Goal: Task Accomplishment & Management: Complete application form

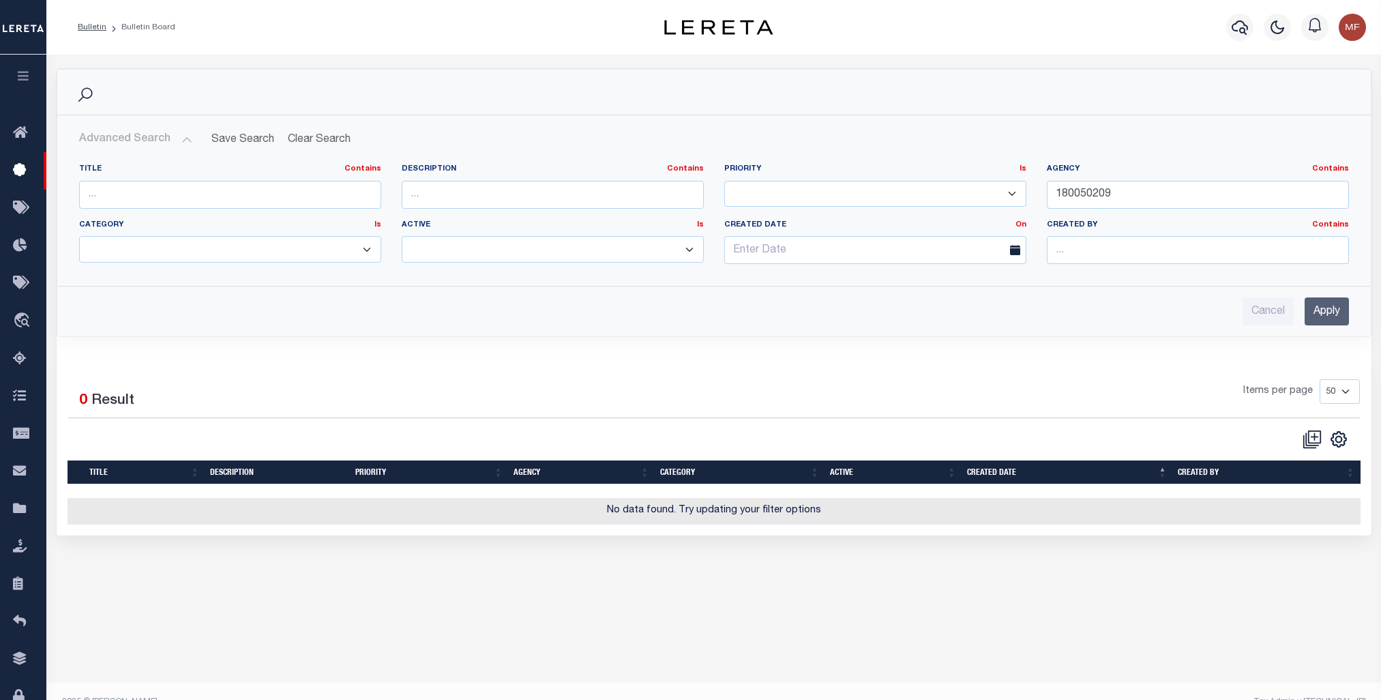
select select "50"
click at [1310, 432] on icon at bounding box center [1312, 439] width 19 height 19
checkbox input "false"
checkbox input "true"
select select
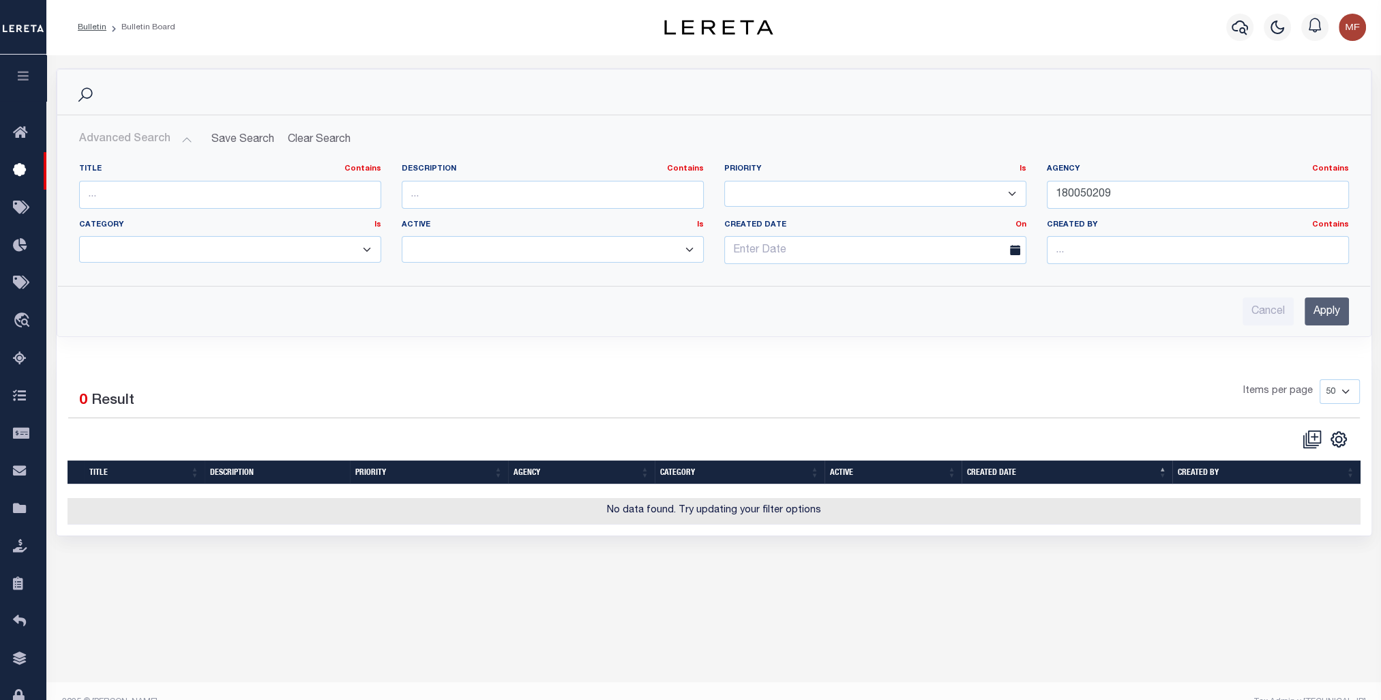
select select
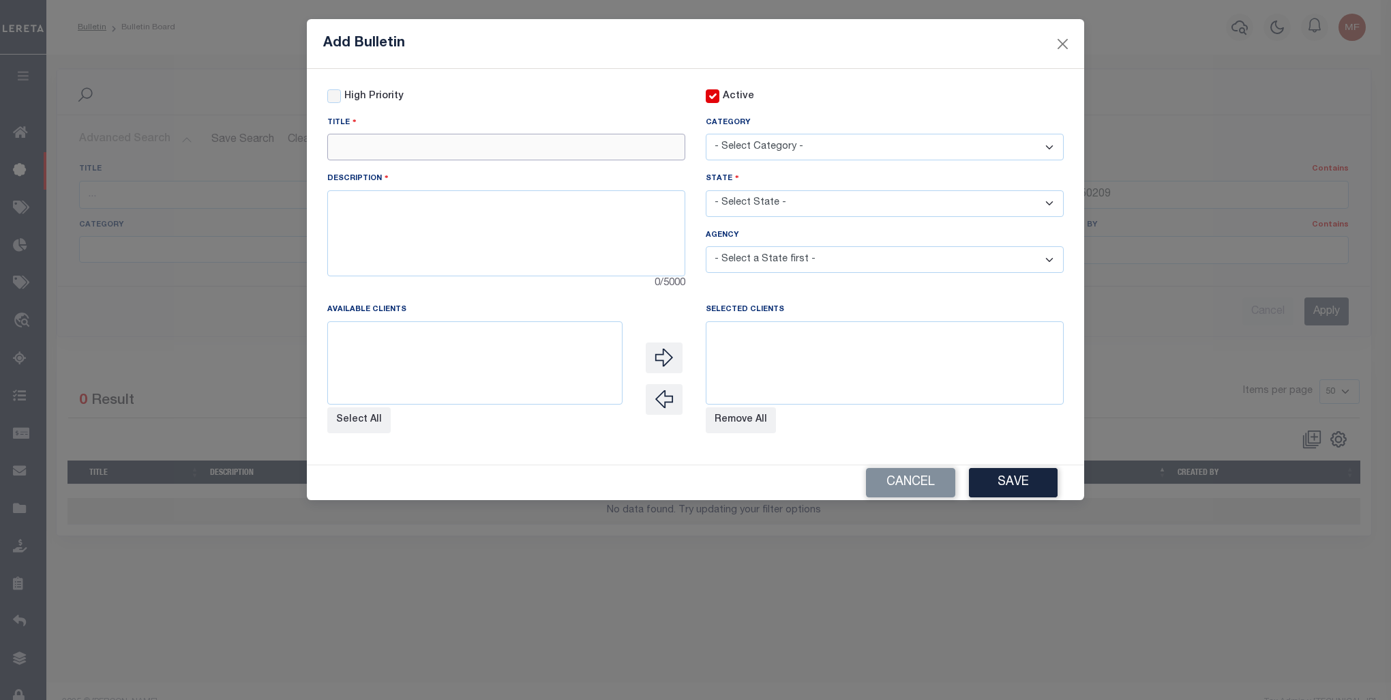
click at [445, 146] on input "text" at bounding box center [506, 147] width 358 height 27
click at [919, 489] on button "Cancel" at bounding box center [910, 482] width 89 height 29
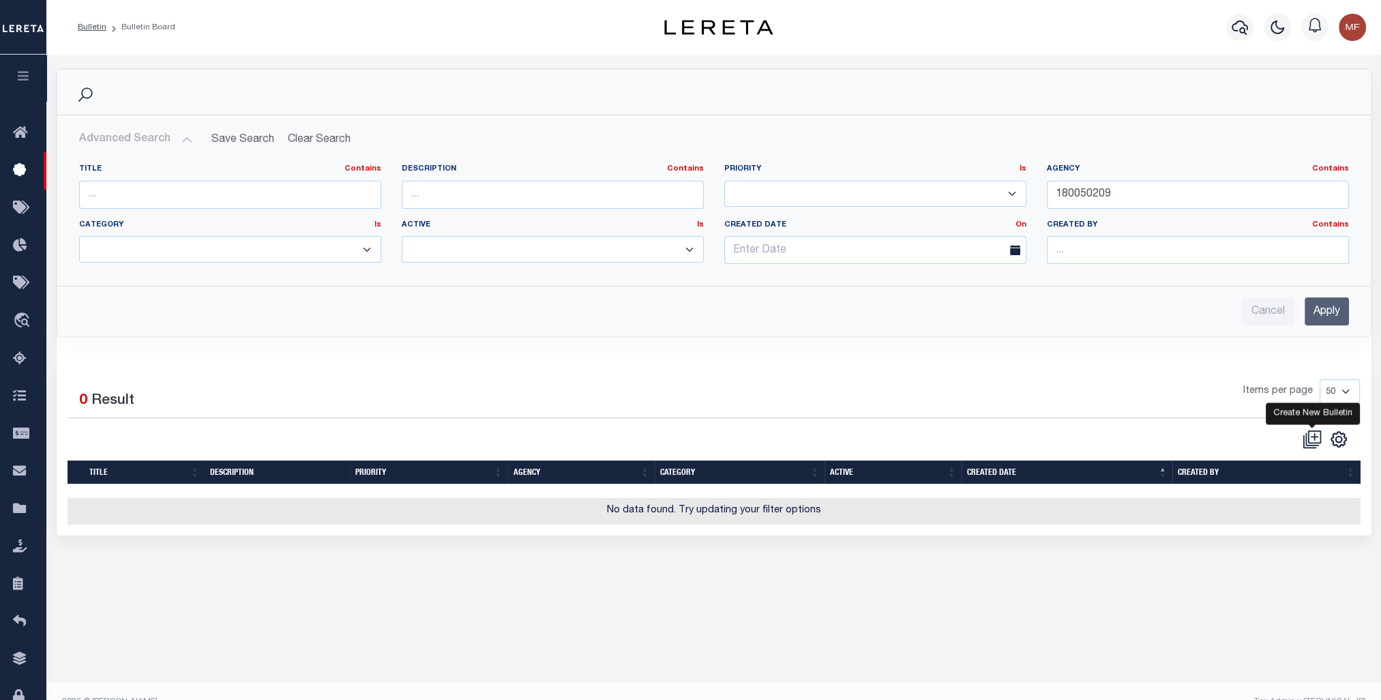
click at [1315, 437] on icon at bounding box center [1312, 439] width 19 height 19
checkbox input "false"
checkbox input "true"
select select
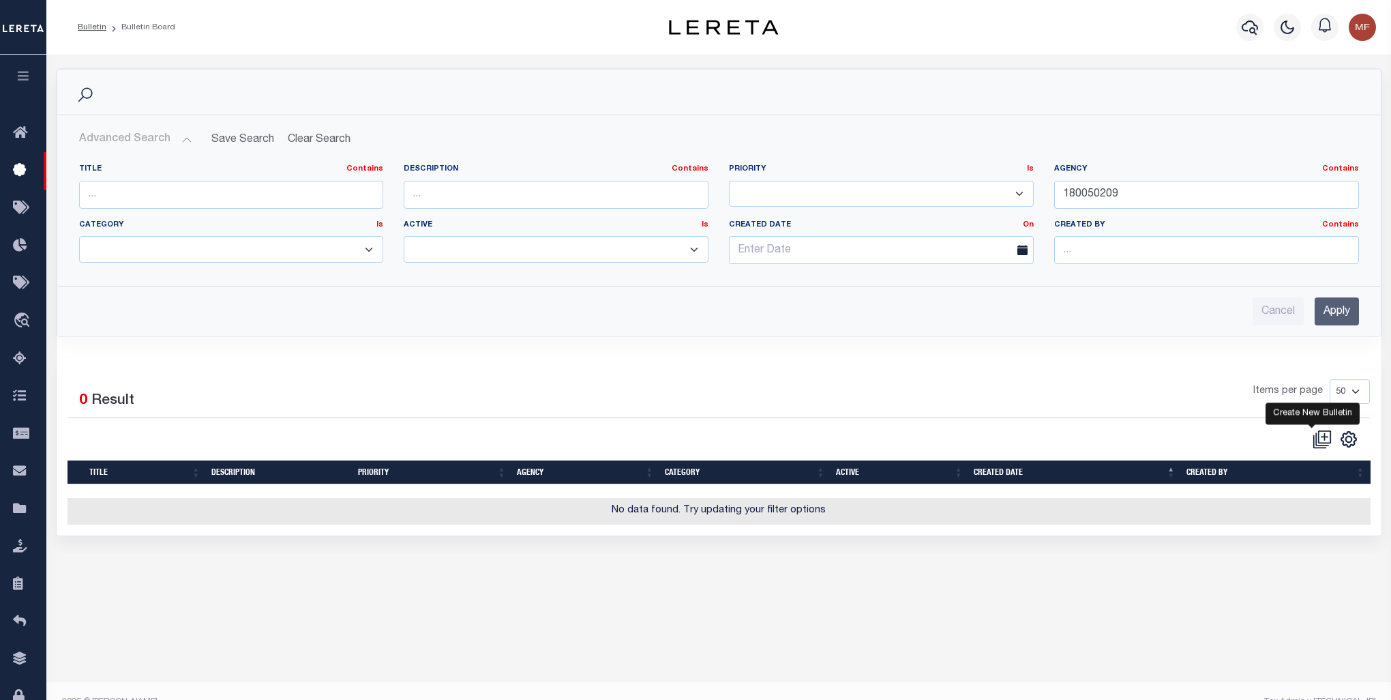
select select "-1"
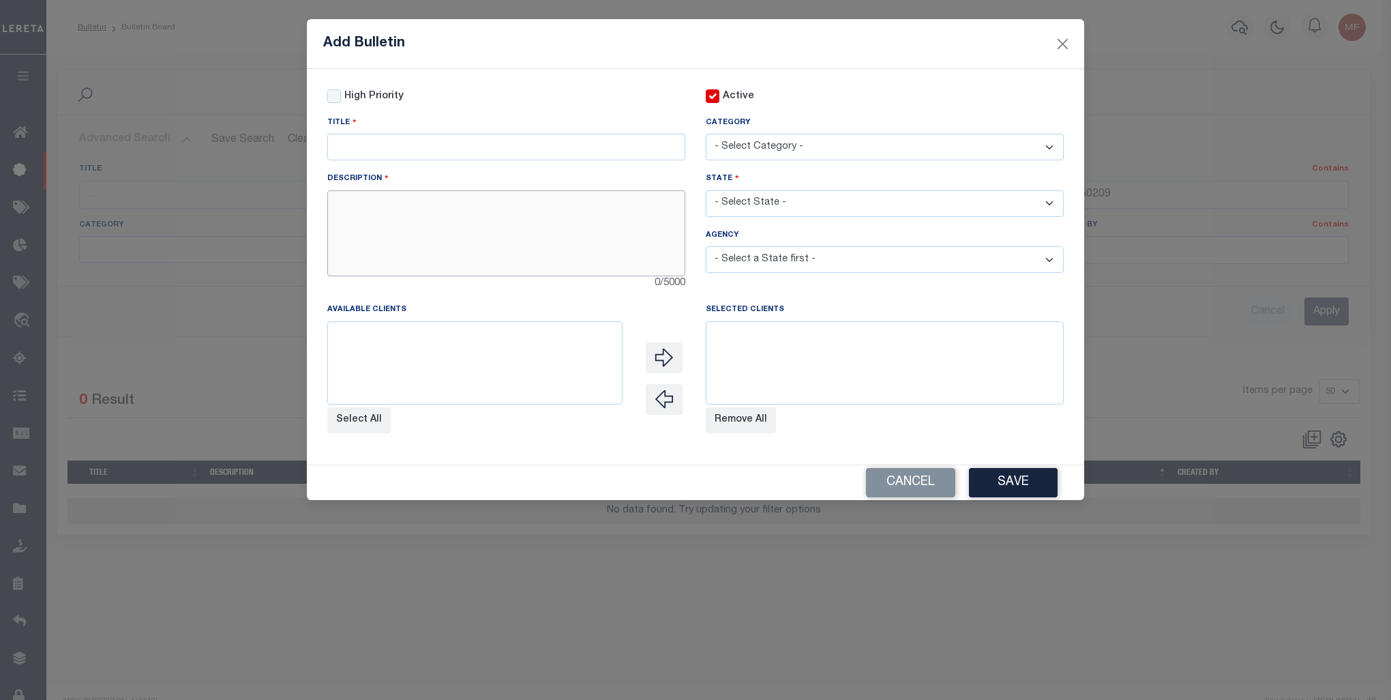
click at [409, 241] on textarea at bounding box center [506, 233] width 358 height 86
paste textarea "422370601 [PERSON_NAME] ISD AND CITY PARCEL NUMBERS FOR PROPERTIES THAT RESID E…"
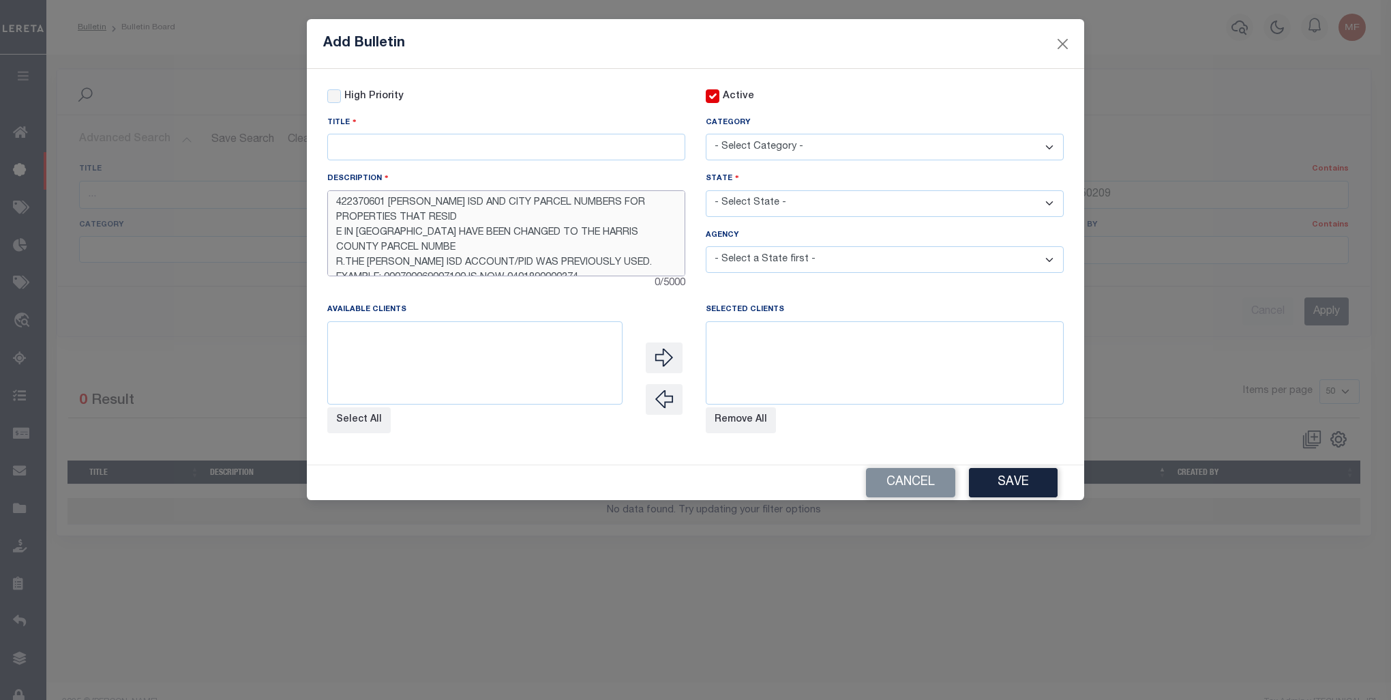
scroll to position [8, 0]
type textarea "422370601 [PERSON_NAME] ISD AND CITY PARCEL NUMBERS FOR PROPERTIES THAT RESID E…"
click at [401, 149] on input "text" at bounding box center [506, 147] width 358 height 27
paste input "422370601 [PERSON_NAME] ISD/CITY-PARCEL CHG"
type input "422370601 [PERSON_NAME] ISD/CITY-PARCEL CHG"
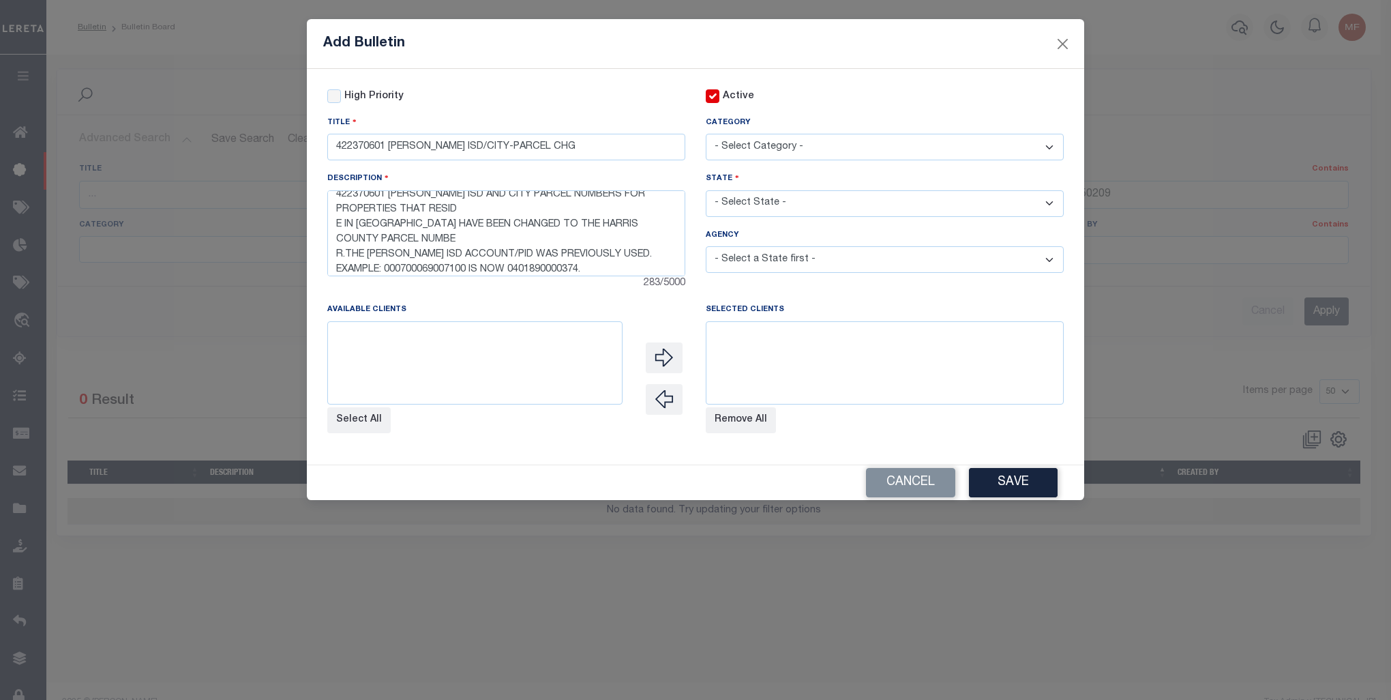
click at [831, 143] on select "- Select Category - AGENCY CONSOLIDATIONS/SPLITS/INACTIVE DELINQUENCY REPORTING…" at bounding box center [885, 147] width 358 height 27
select select "20"
click at [706, 134] on select "- Select Category - AGENCY CONSOLIDATIONS/SPLITS/INACTIVE DELINQUENCY REPORTING…" at bounding box center [885, 147] width 358 height 27
click at [803, 201] on select "- Select State - [US_STATE] AL AR AZ CA CO [GEOGRAPHIC_DATA] [GEOGRAPHIC_DATA] …" at bounding box center [885, 203] width 358 height 27
select select "[GEOGRAPHIC_DATA]"
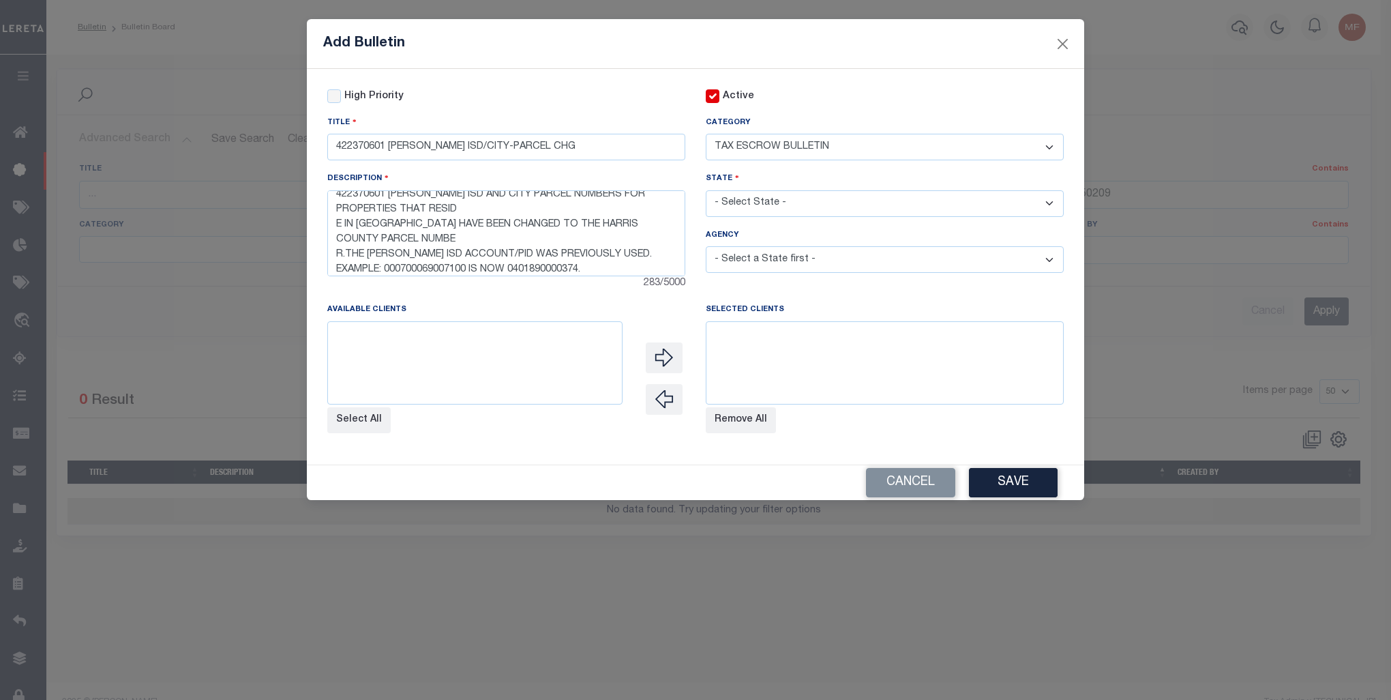
click at [706, 192] on select "- Select State - [US_STATE] AL AR AZ CA CO [GEOGRAPHIC_DATA] [GEOGRAPHIC_DATA] …" at bounding box center [885, 203] width 358 height 27
select select
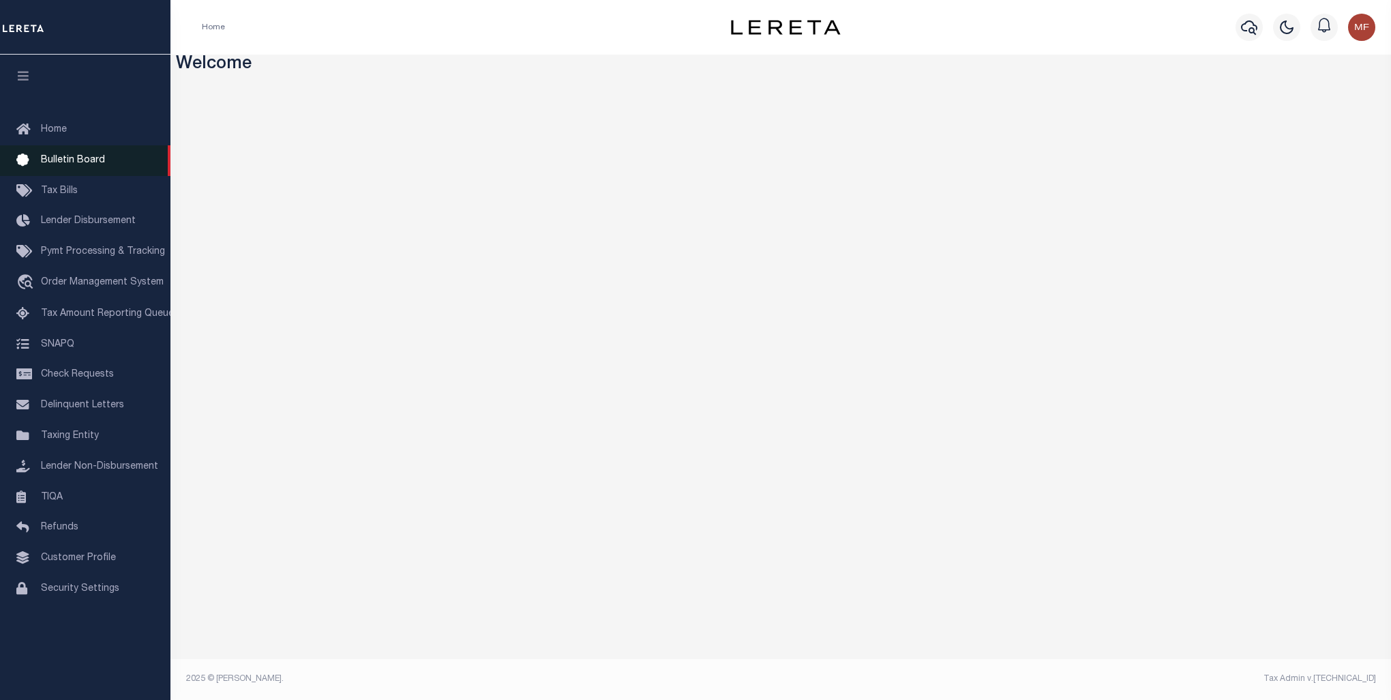
click at [87, 165] on span "Bulletin Board" at bounding box center [73, 161] width 64 height 10
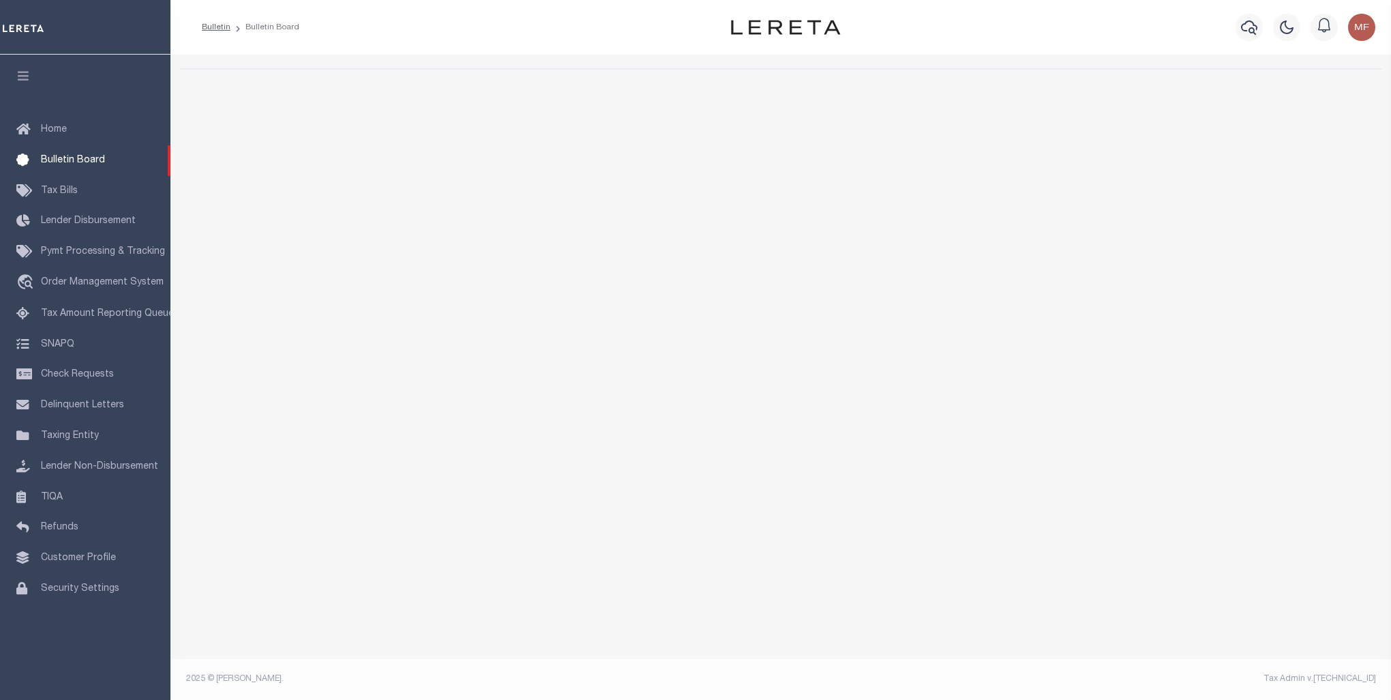
select select "50"
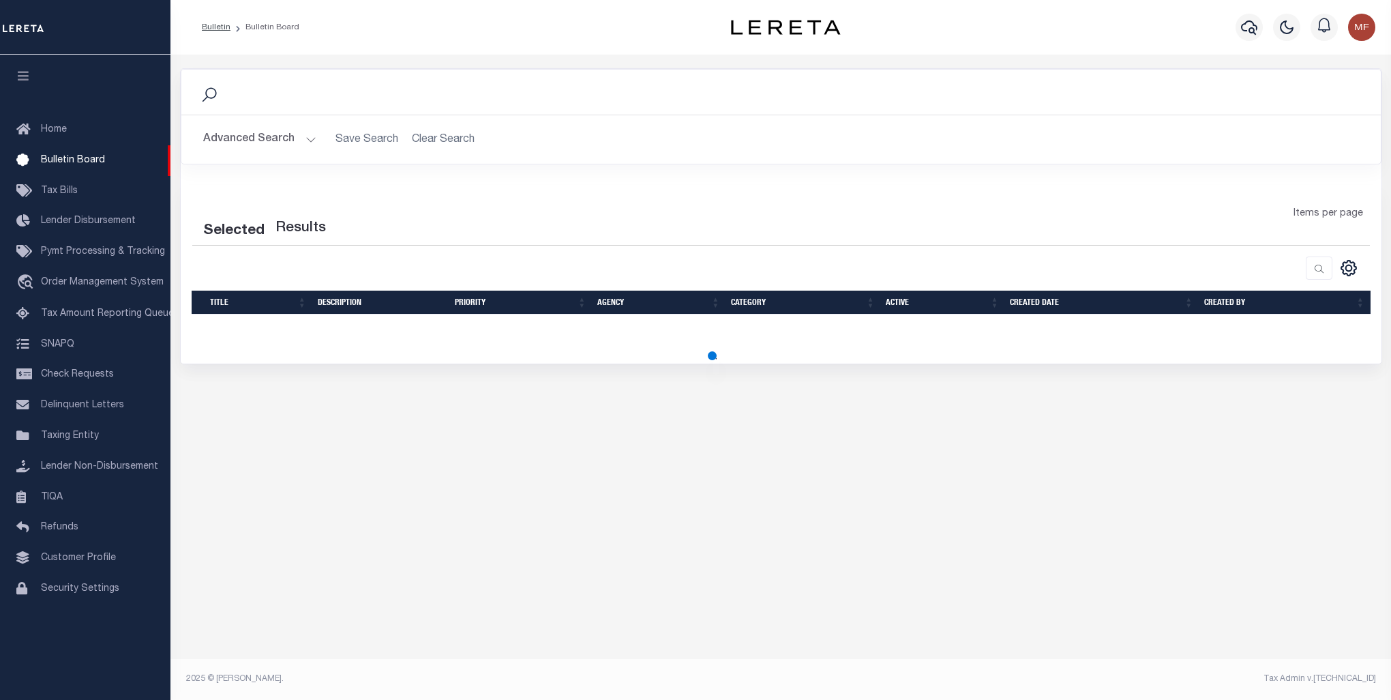
select select "50"
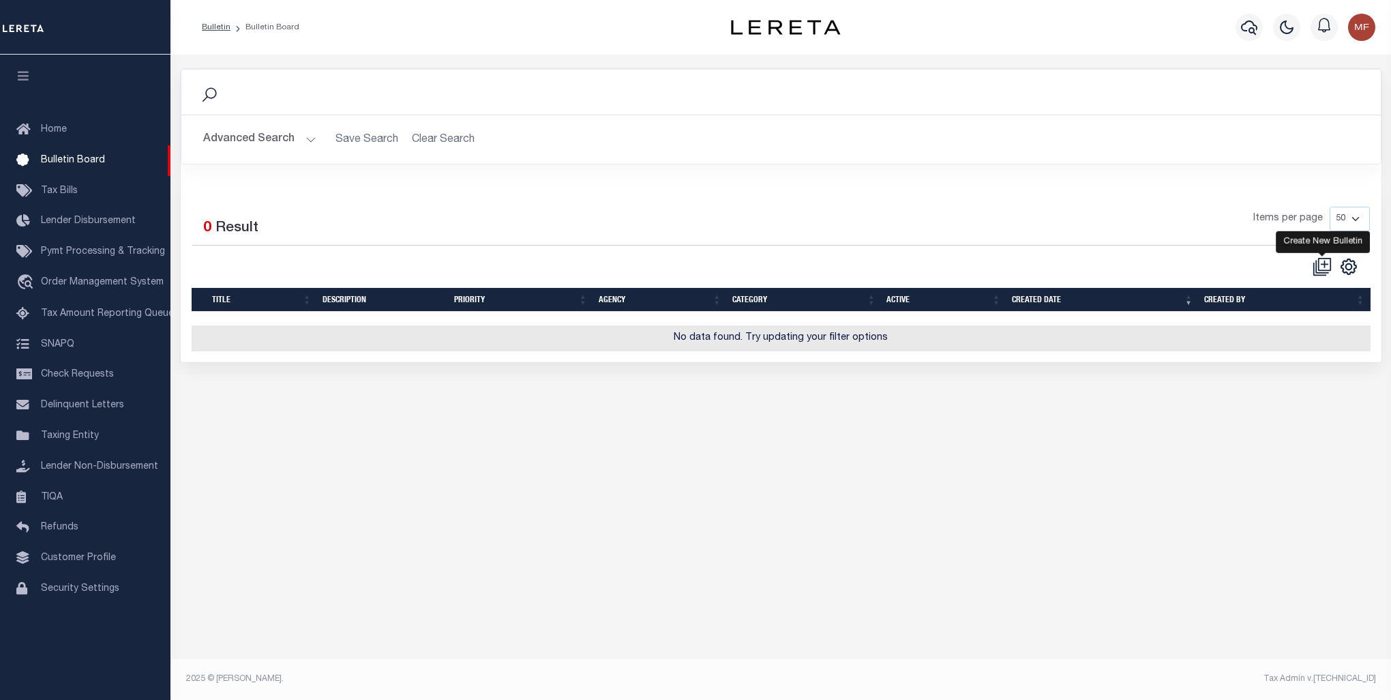
click at [1323, 264] on icon at bounding box center [1325, 264] width 8 height 8
checkbox input "false"
checkbox input "true"
select select
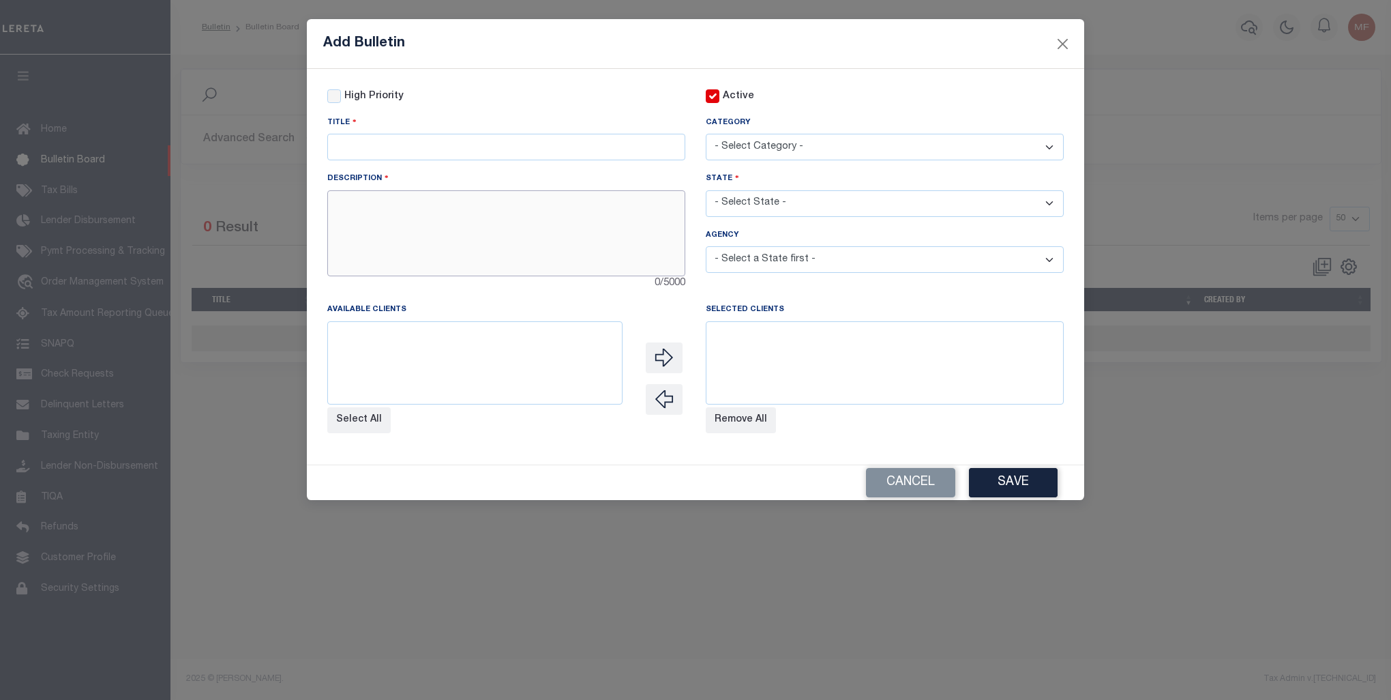
click at [432, 220] on textarea at bounding box center [506, 233] width 358 height 86
paste textarea "422370601 [PERSON_NAME] ISD/CITY-PARCEL CHG"
type textarea "422370601 [PERSON_NAME] ISD/CITY-PARCEL CHG"
click at [417, 148] on input "text" at bounding box center [506, 147] width 358 height 27
paste input "422370601 [PERSON_NAME] ISD/CITY-PARCEL CHG"
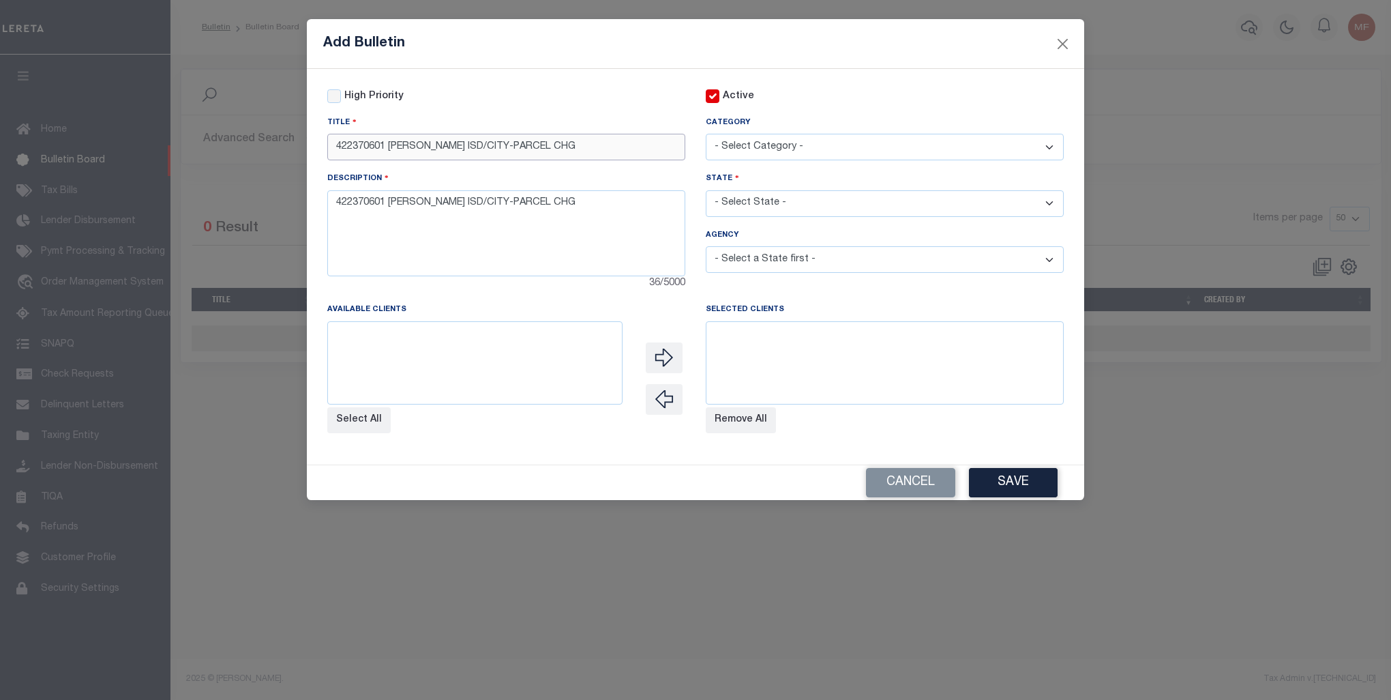
type input "422370601 [PERSON_NAME] ISD/CITY-PARCEL CHG"
click at [879, 389] on select at bounding box center [885, 362] width 358 height 83
drag, startPoint x: 575, startPoint y: 205, endPoint x: 288, endPoint y: 208, distance: 287.2
click at [288, 208] on div "Add Bulletin High Priority Active Title Category" at bounding box center [695, 350] width 1391 height 700
paste textarea "AND CITY PARCEL NUMBERS FOR PROPERTIES THAT RESID E IN HARRIS COUNTY HAVE BEEN …"
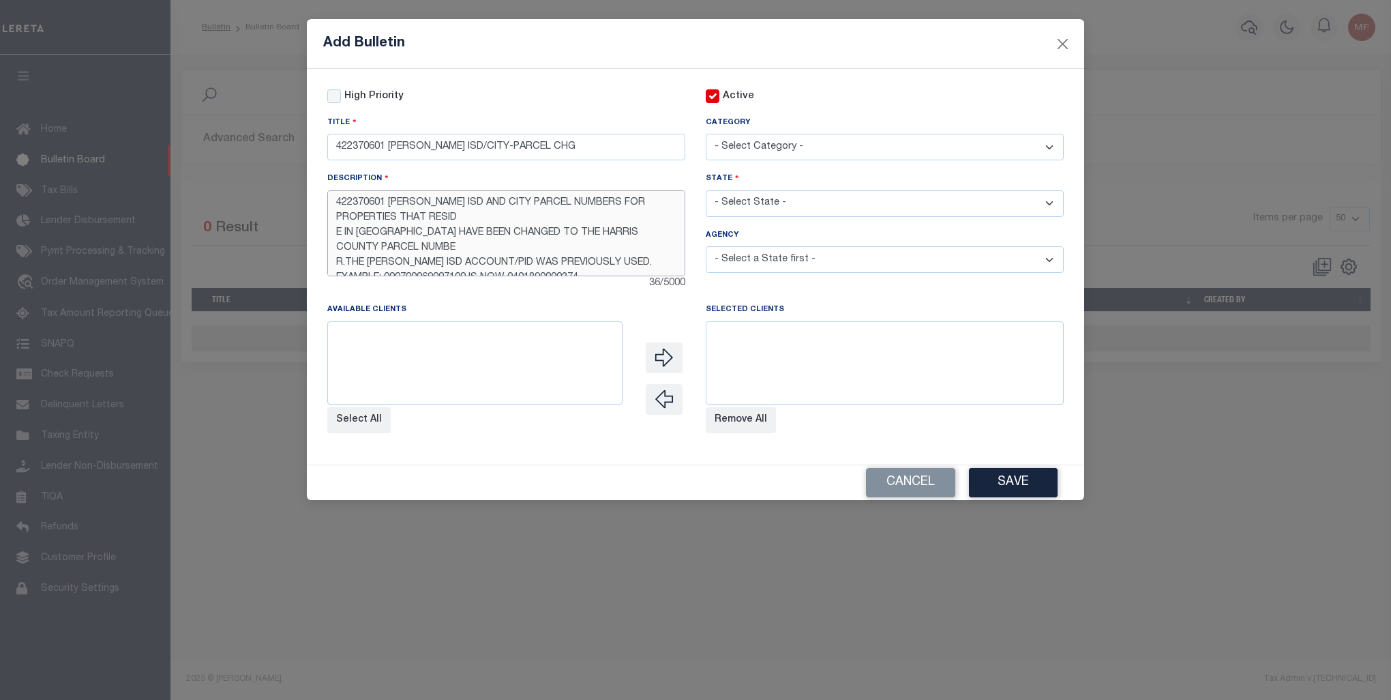
scroll to position [23, 0]
click at [487, 227] on textarea "422370601 [PERSON_NAME] ISD AND CITY PARCEL NUMBERS FOR PROPERTIES THAT RESID E…" at bounding box center [506, 233] width 358 height 86
click at [450, 244] on textarea "422370601 WALLER ISD AND CITY PARCEL NUMBERS FOR PROPERTIES THAT RESID E IN HAR…" at bounding box center [506, 233] width 358 height 86
click at [483, 216] on textarea "422370601 WALLER ISD AND CITY PARCEL NUMBERS FOR PROPERTIES THAT RESID E IN HAR…" at bounding box center [506, 233] width 358 height 86
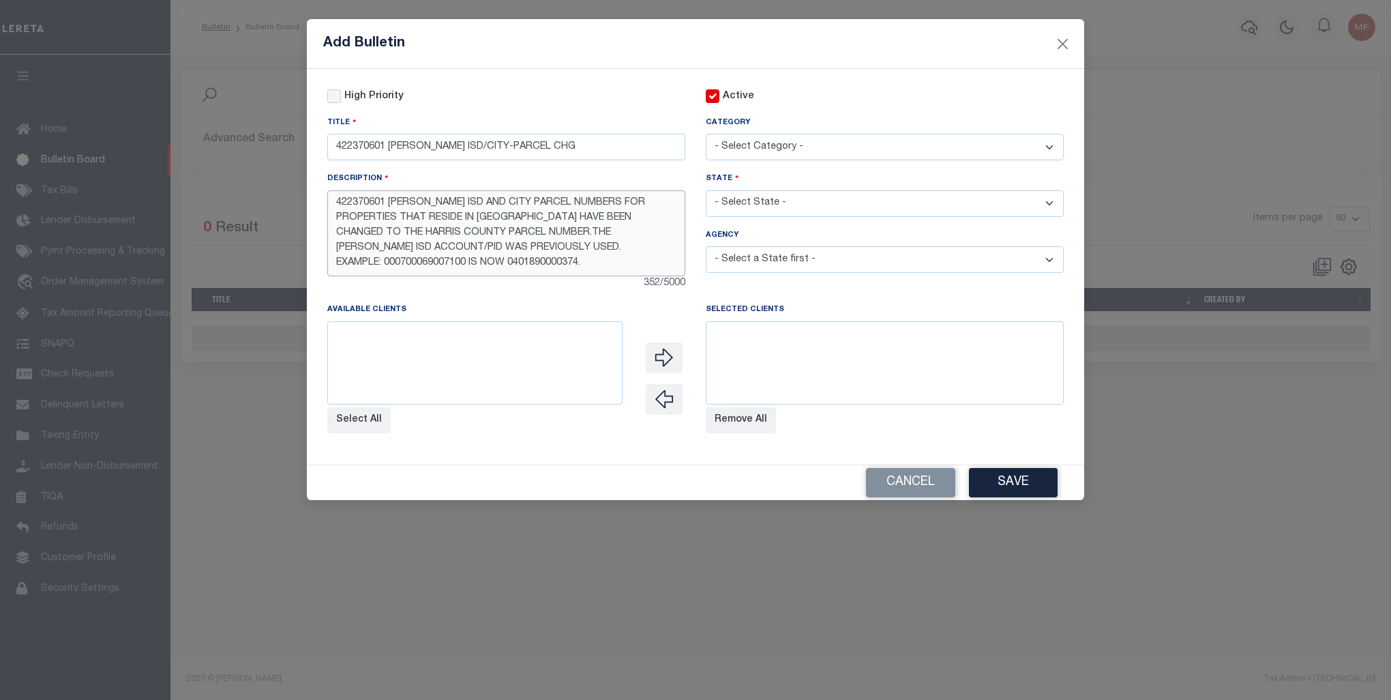
type textarea "422370601 WALLER ISD AND CITY PARCEL NUMBERS FOR PROPERTIES THAT RESIDE IN HARR…"
click at [762, 146] on select "- Select Category - AGENCY CONSOLIDATIONS/SPLITS/INACTIVE DELINQUENCY REPORTING…" at bounding box center [885, 147] width 358 height 27
select select "20"
click at [706, 134] on select "- Select Category - AGENCY CONSOLIDATIONS/SPLITS/INACTIVE DELINQUENCY REPORTING…" at bounding box center [885, 147] width 358 height 27
click at [778, 205] on select "- Select State - [US_STATE] AL AR AZ CA CO [GEOGRAPHIC_DATA] [GEOGRAPHIC_DATA] …" at bounding box center [885, 203] width 358 height 27
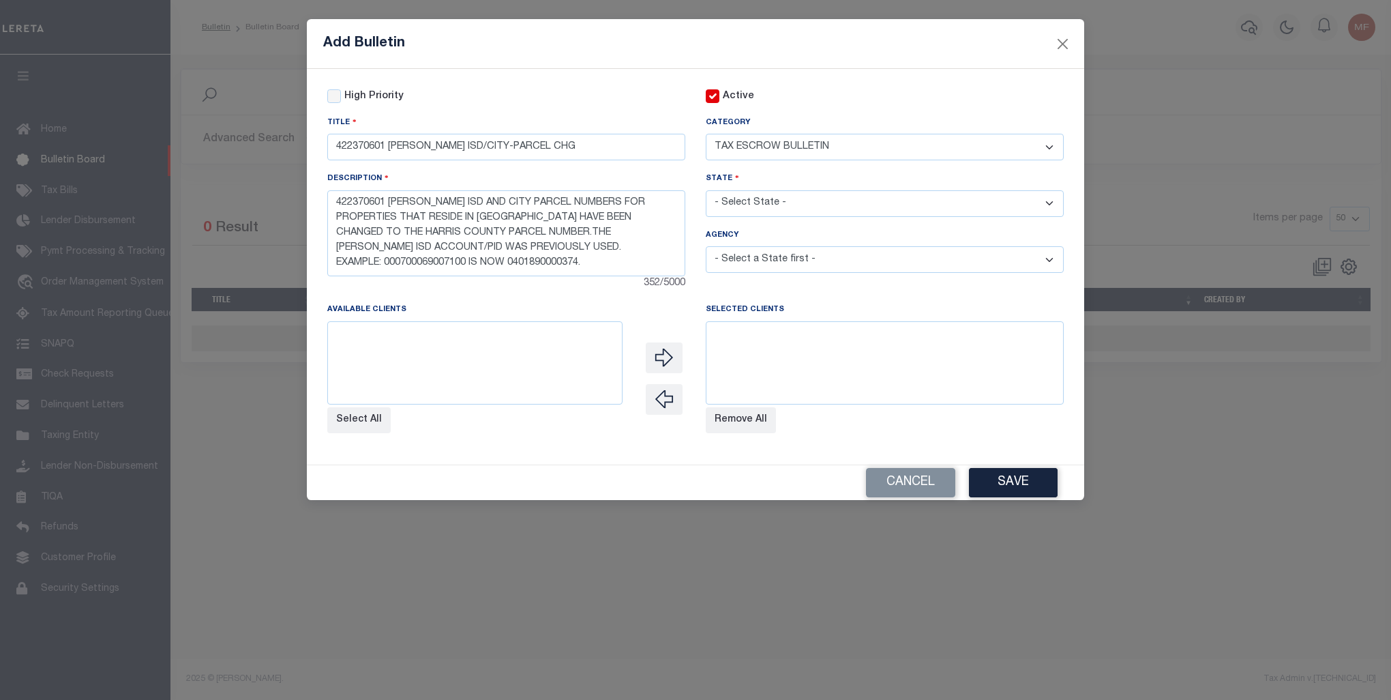
click at [1053, 206] on select "- Select State - [US_STATE] AL AR AZ CA CO [GEOGRAPHIC_DATA] [GEOGRAPHIC_DATA] …" at bounding box center [885, 203] width 358 height 27
select select "[GEOGRAPHIC_DATA]"
click at [706, 192] on select "- Select State - [US_STATE] AL AR AZ CA CO [GEOGRAPHIC_DATA] [GEOGRAPHIC_DATA] …" at bounding box center [885, 203] width 358 height 27
select select
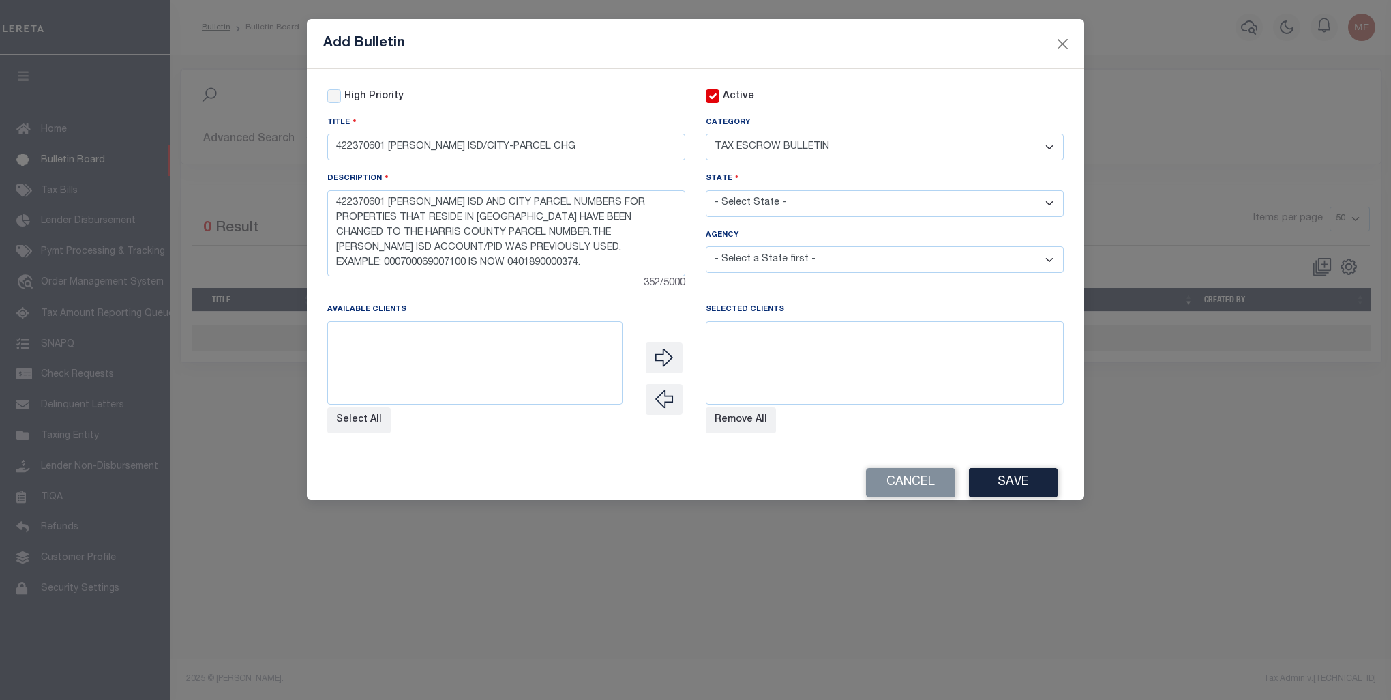
select select
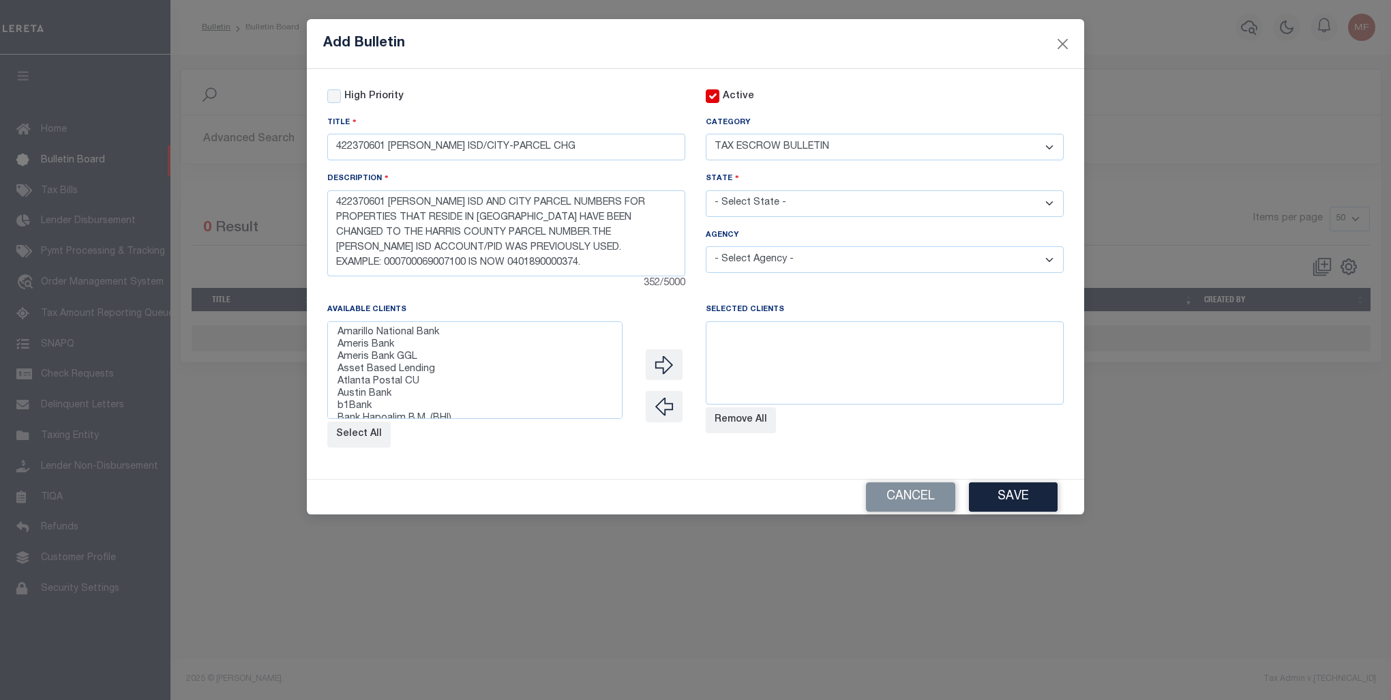
click at [1054, 263] on select "- Select Agency - ADAMS GARDEN IRR DIST #19 ADDICKS UD AIRPORT ROAD MUD ALAMO C…" at bounding box center [885, 259] width 358 height 27
select select "4847310001"
click at [706, 248] on select "- Select Agency - ADAMS GARDEN IRR DIST #19 ADDICKS UD AIRPORT ROAD MUD ALAMO C…" at bounding box center [885, 259] width 358 height 27
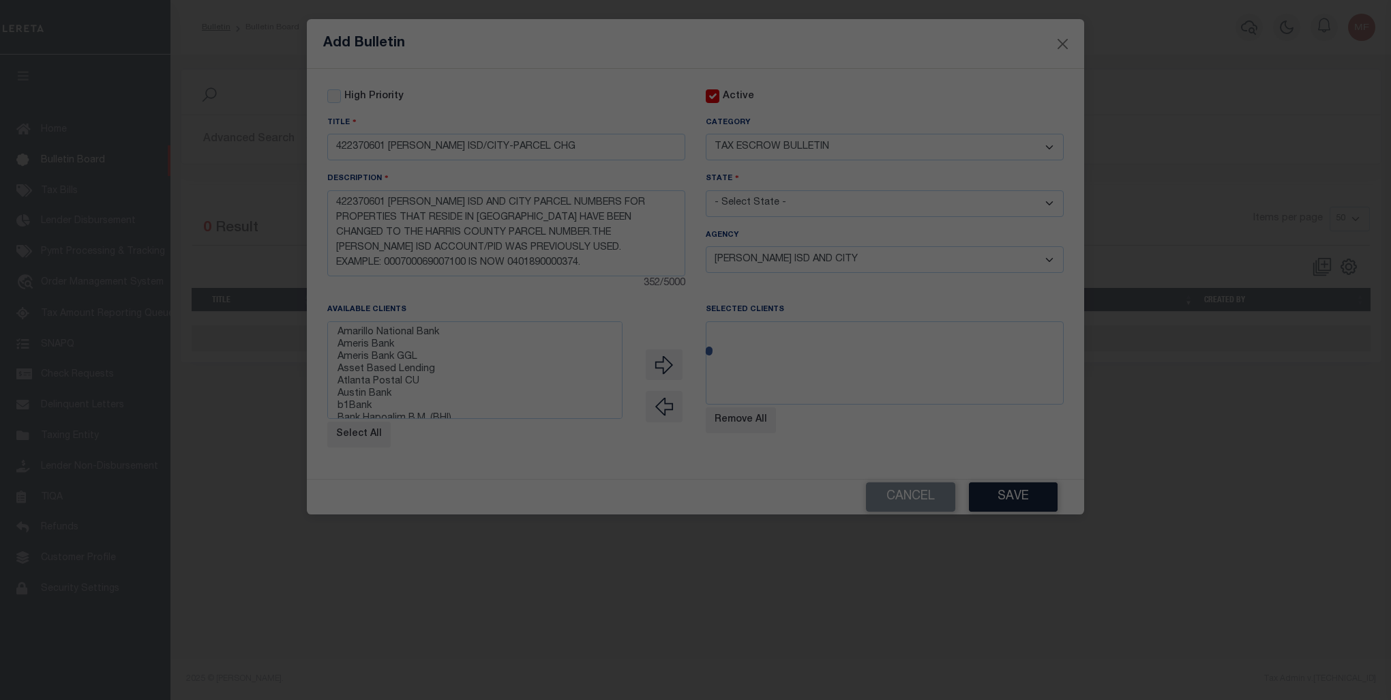
select select
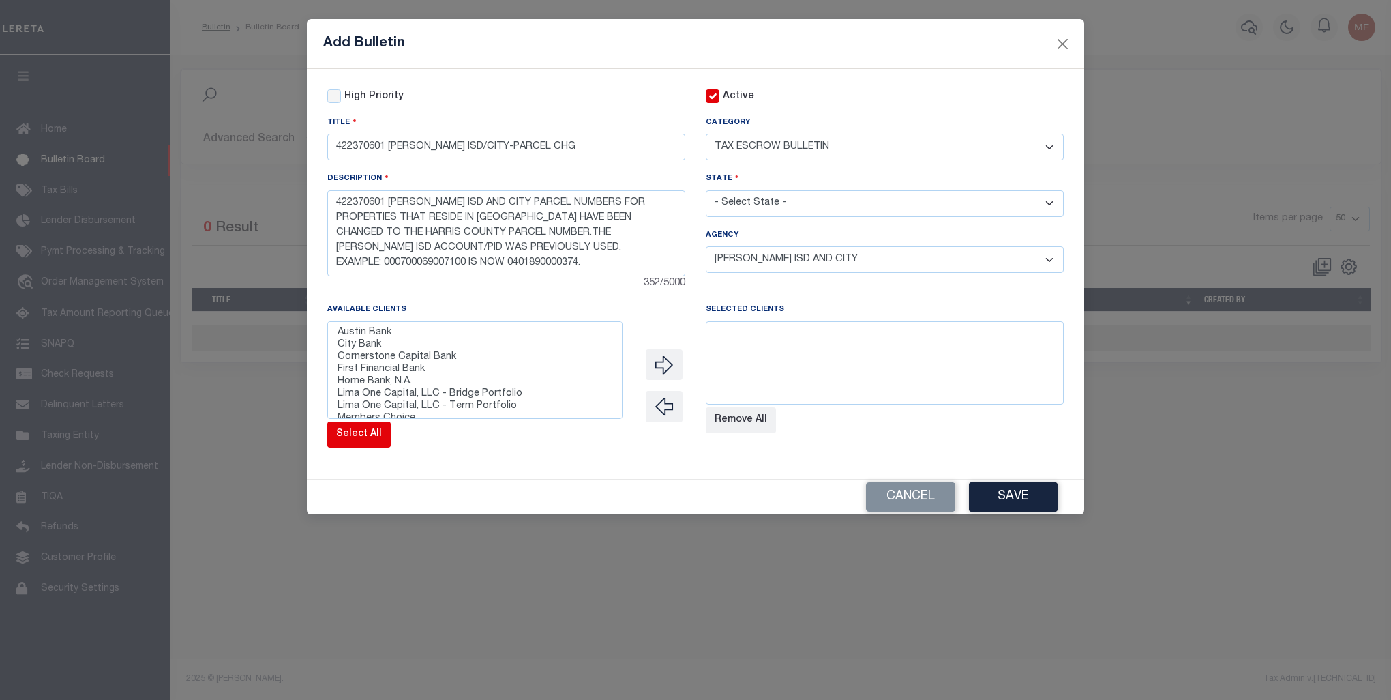
click at [365, 445] on button "Select All" at bounding box center [358, 435] width 63 height 26
select select
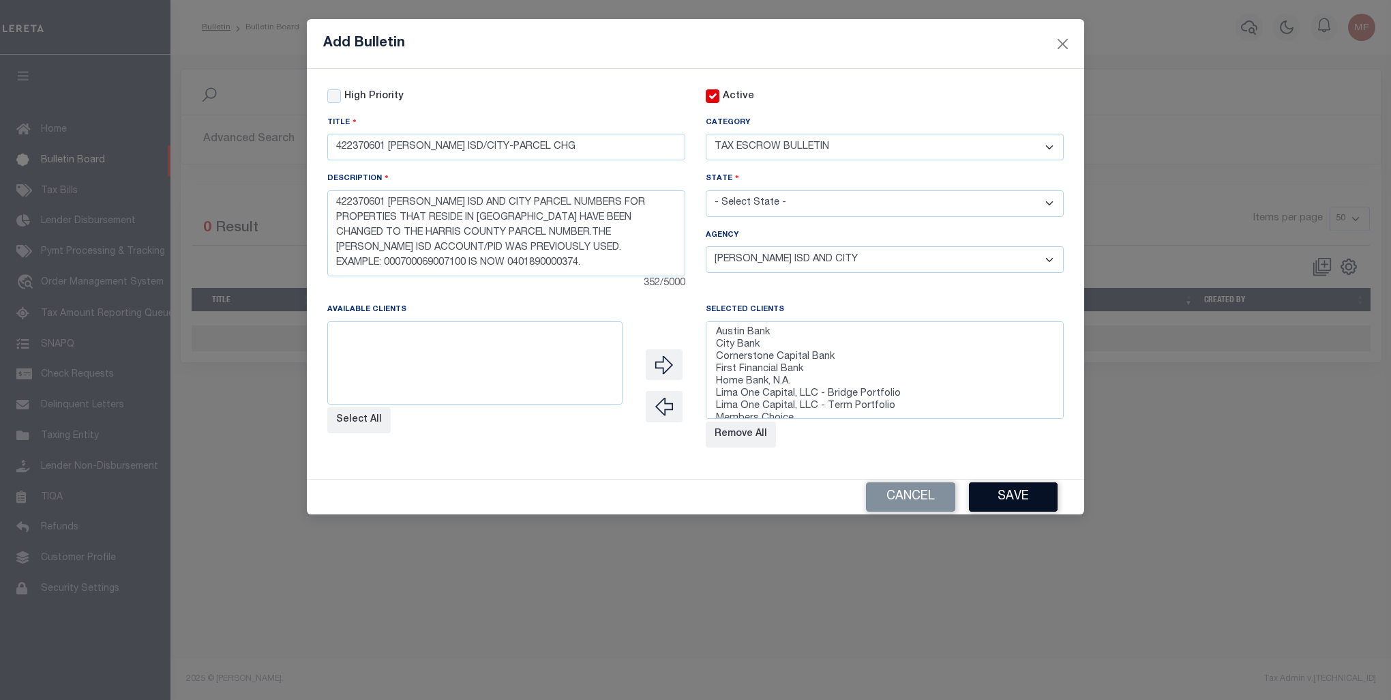
click at [1037, 496] on button "Save" at bounding box center [1013, 496] width 89 height 29
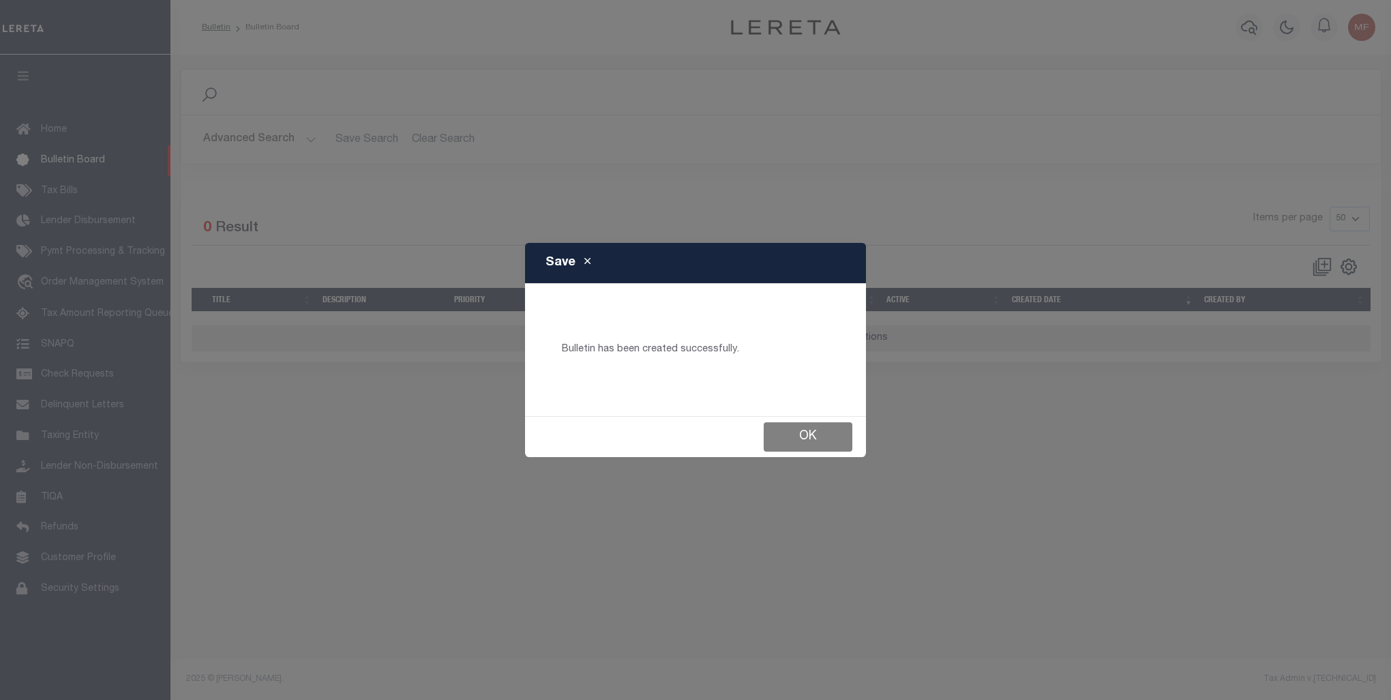
click at [801, 432] on button "Ok" at bounding box center [808, 436] width 89 height 29
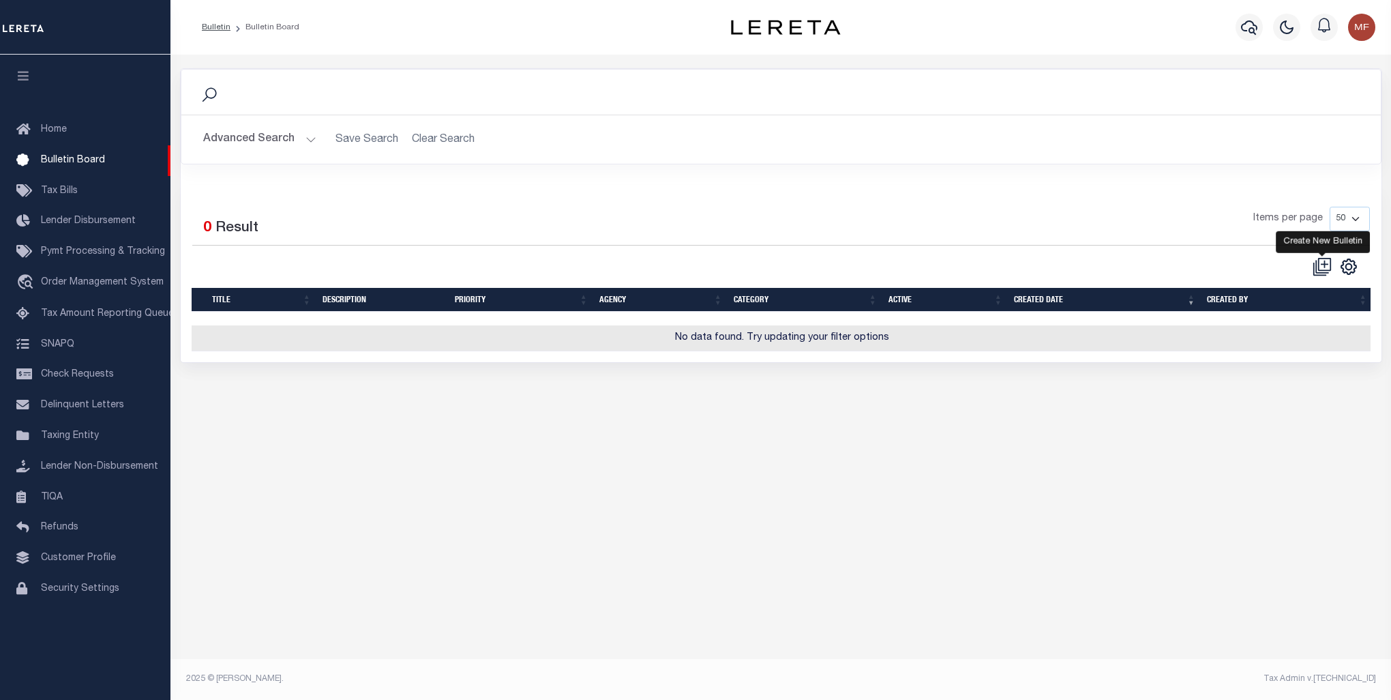
click at [1315, 266] on icon at bounding box center [1322, 266] width 19 height 19
checkbox input "false"
checkbox input "true"
select select
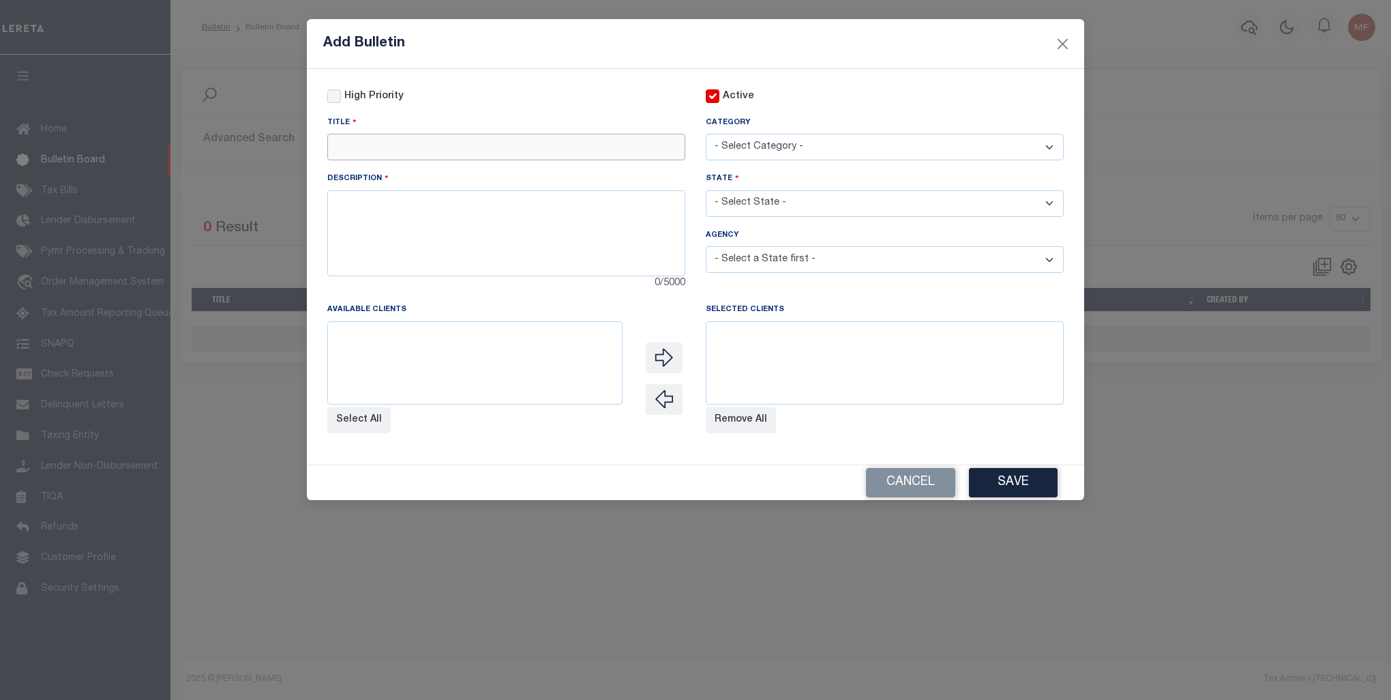
click at [376, 151] on input "text" at bounding box center [506, 147] width 358 height 27
paste input "160842401 MERCER COUNTY SUPPLEMENTAL"
type input "160842401 MERCER COUNTY SUPPLEMENTAL"
click at [820, 351] on select at bounding box center [885, 362] width 358 height 83
click at [426, 207] on textarea at bounding box center [506, 233] width 358 height 86
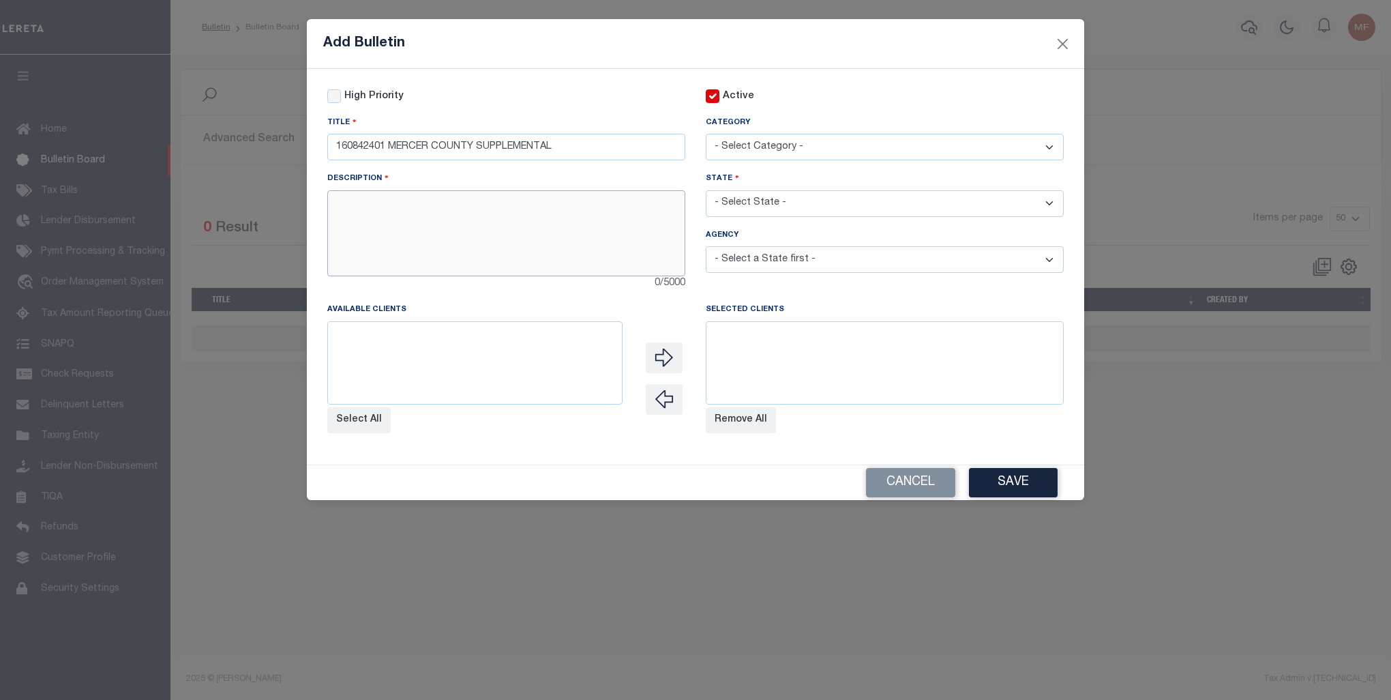
paste textarea "160842401 MERCER COUNTY SUPPLEMENTAL HAS BEEN SET UP FOR A ONE TIME COLLECTION …"
click at [396, 219] on textarea "160842401 MERCER COUNTY SUPPLEMENTAL HAS BEEN SET UP FOR A ONE TIME COLLECTION …" at bounding box center [506, 233] width 358 height 86
type textarea "160842401 MERCER COUNTY SUPPLEMENTAL HAS BEEN SET UP FOR A ONE TIME COLLECTION …"
click at [818, 152] on select "- Select Category - AGENCY CONSOLIDATIONS/SPLITS/INACTIVE DELINQUENCY REPORTING…" at bounding box center [885, 147] width 358 height 27
select select "20"
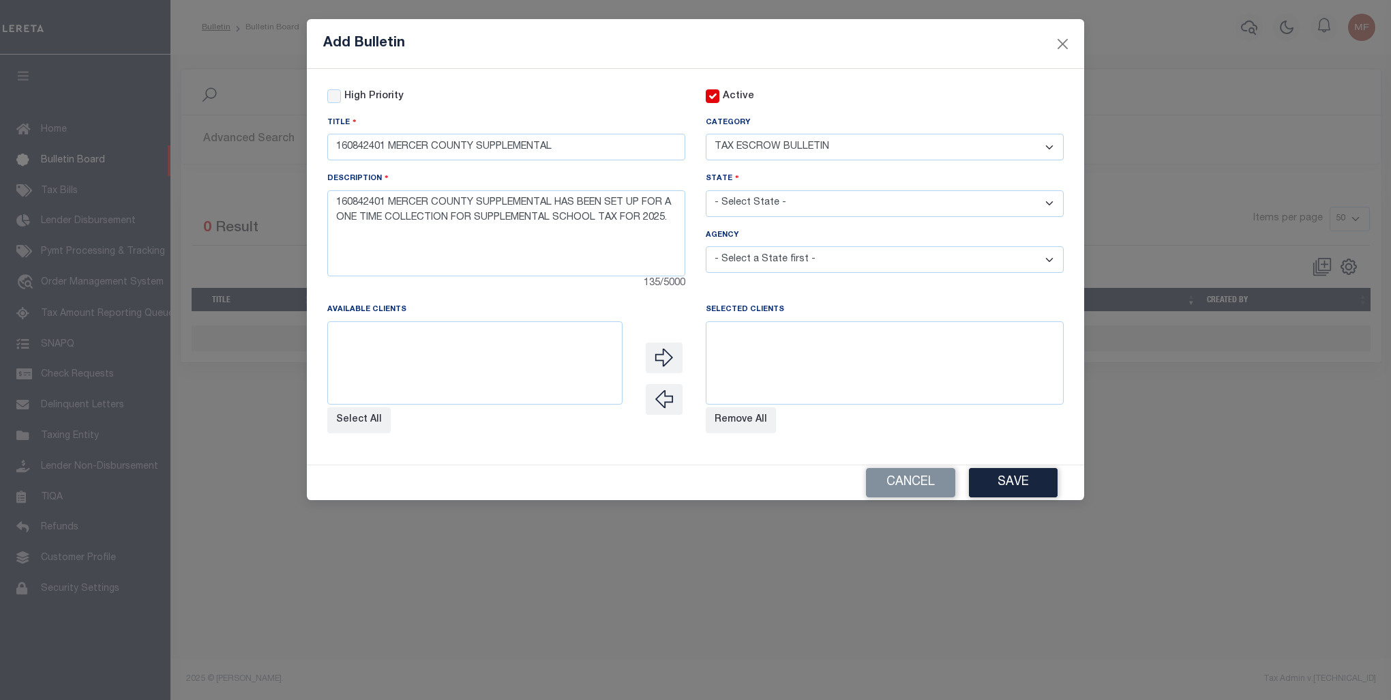
click at [706, 134] on select "- Select Category - AGENCY CONSOLIDATIONS/SPLITS/INACTIVE DELINQUENCY REPORTING…" at bounding box center [885, 147] width 358 height 27
click at [792, 207] on select "- Select State - [US_STATE] AL AR AZ CA CO [GEOGRAPHIC_DATA] [GEOGRAPHIC_DATA] …" at bounding box center [885, 203] width 358 height 27
select select "KS"
select select
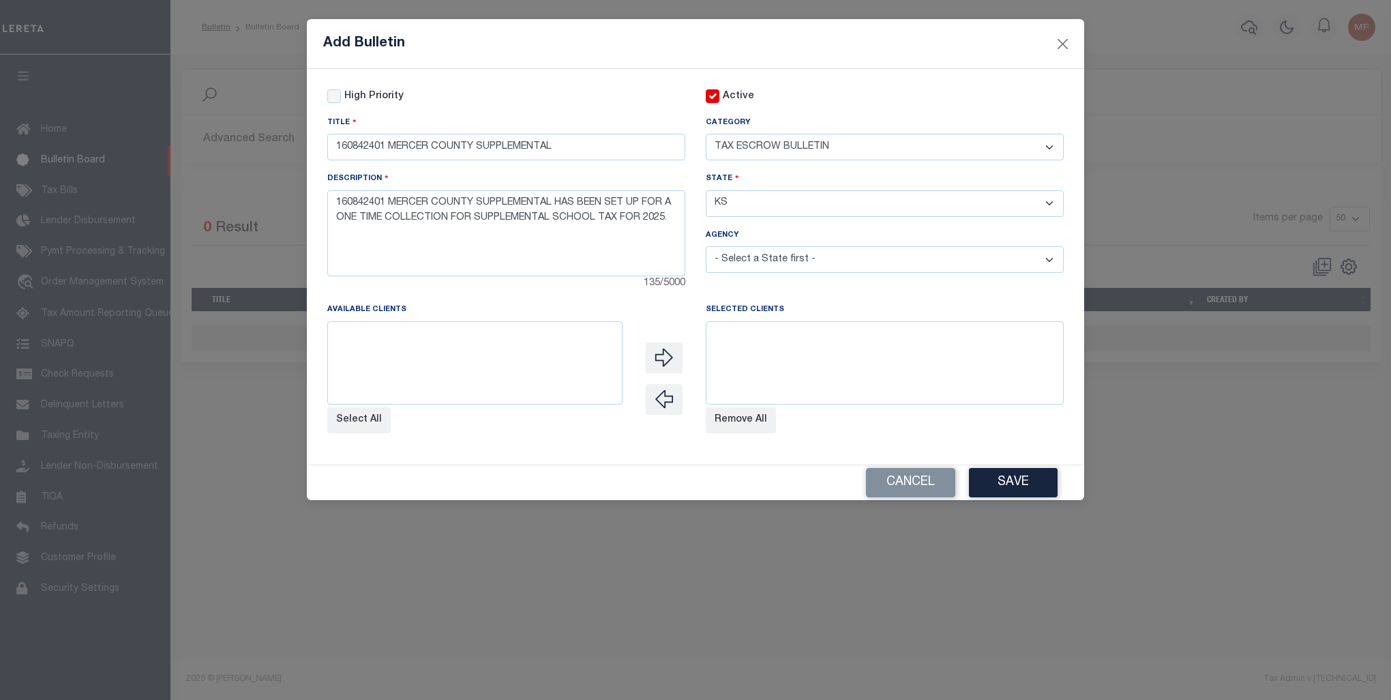
select select
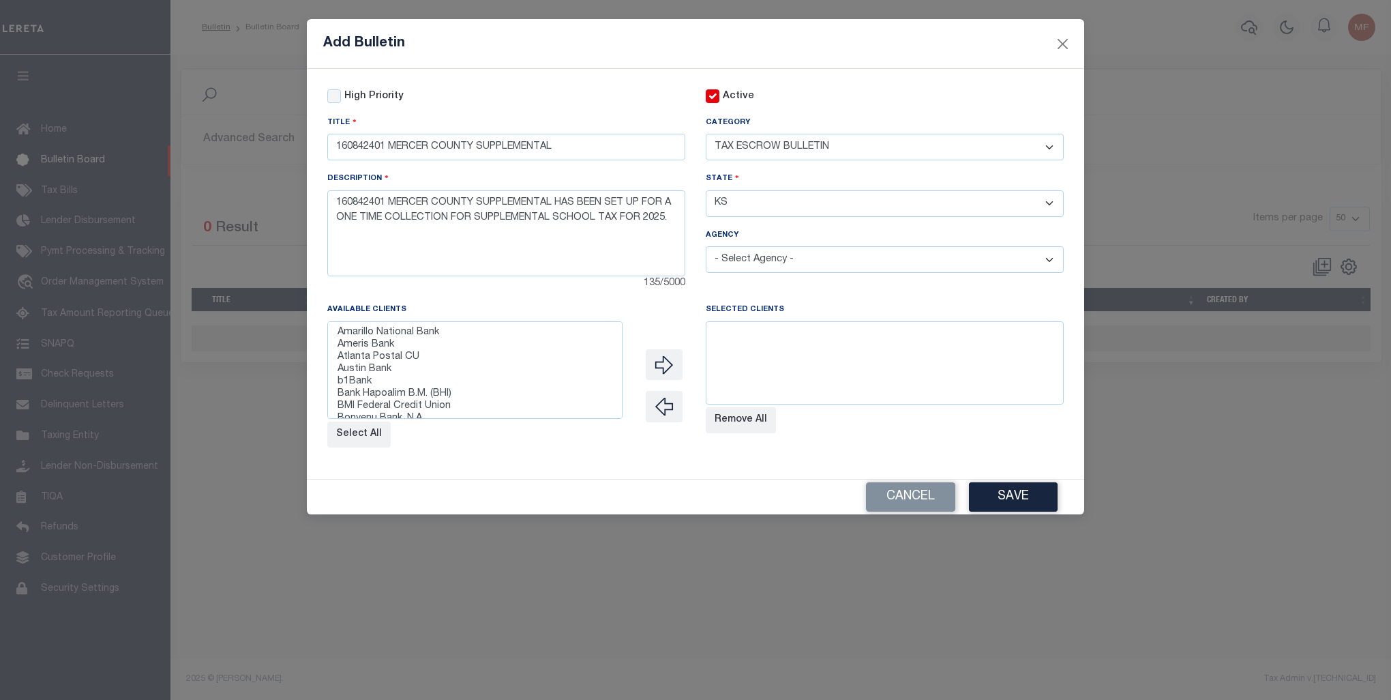
click at [794, 205] on select "- Select State - [US_STATE] AL AR AZ CA CO [GEOGRAPHIC_DATA] [GEOGRAPHIC_DATA] …" at bounding box center [885, 203] width 358 height 27
select select "KY"
click at [706, 192] on select "- Select State - [US_STATE] AL AR AZ CA CO [GEOGRAPHIC_DATA] [GEOGRAPHIC_DATA] …" at bounding box center [885, 203] width 358 height 27
select select
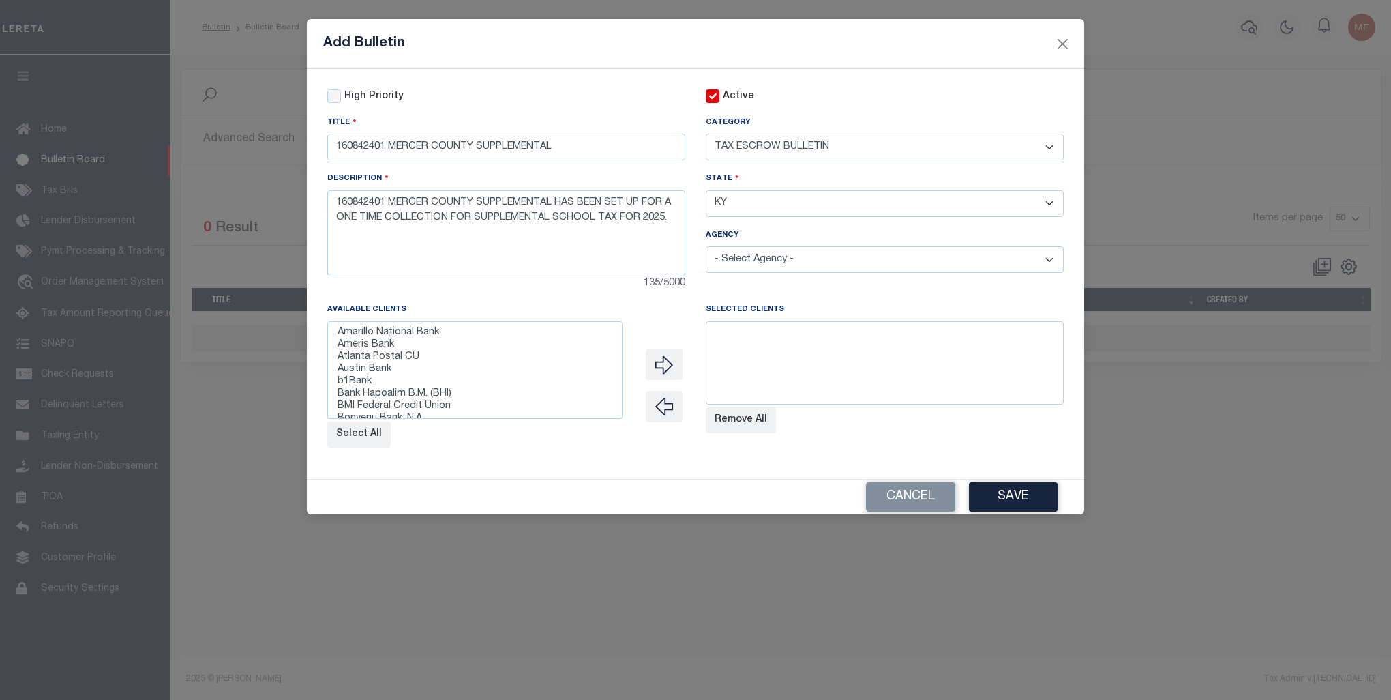
select select
click at [1054, 259] on select "- Select Agency - ADAIR COUNTY ADAIR COUNTY MOBILE HOMES ADAIRVILLE CITY ALBANY…" at bounding box center [885, 259] width 358 height 27
select select "2116700000"
click at [706, 248] on select "- Select Agency - ADAIR COUNTY ADAIR COUNTY MOBILE HOMES ADAIRVILLE CITY ALBANY…" at bounding box center [885, 259] width 358 height 27
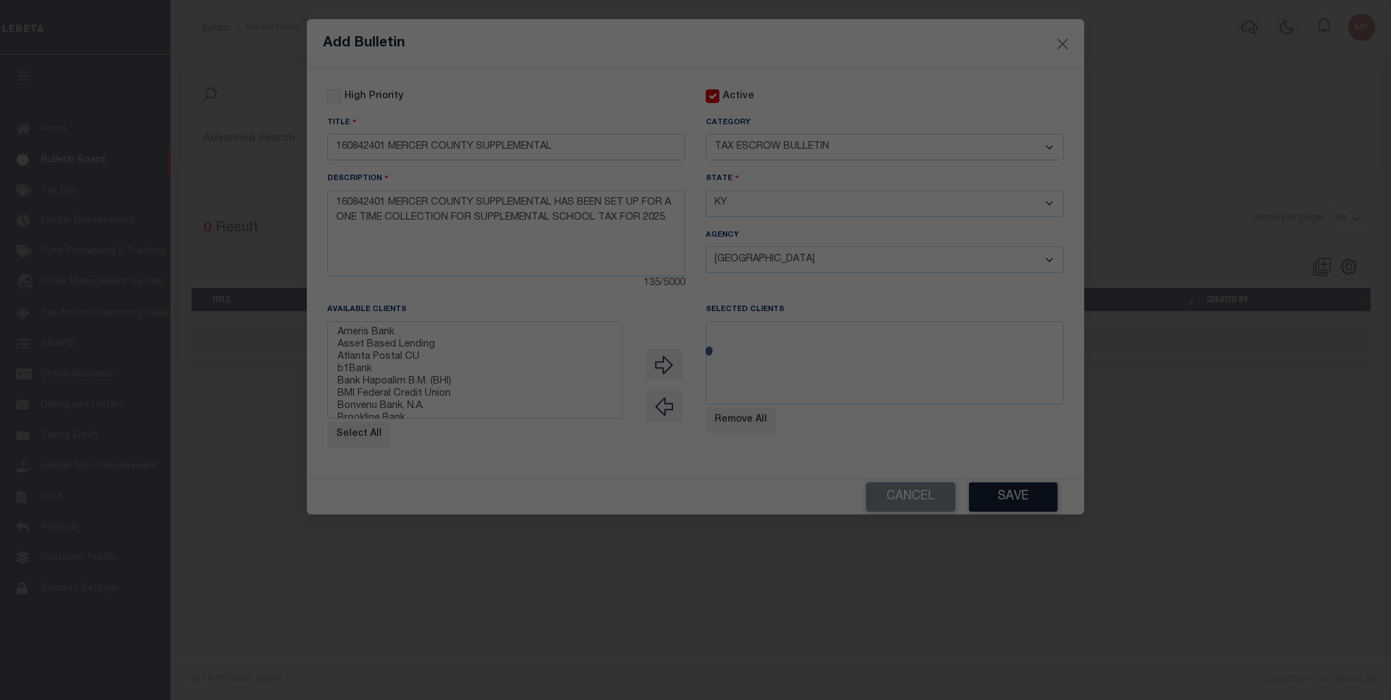
select select
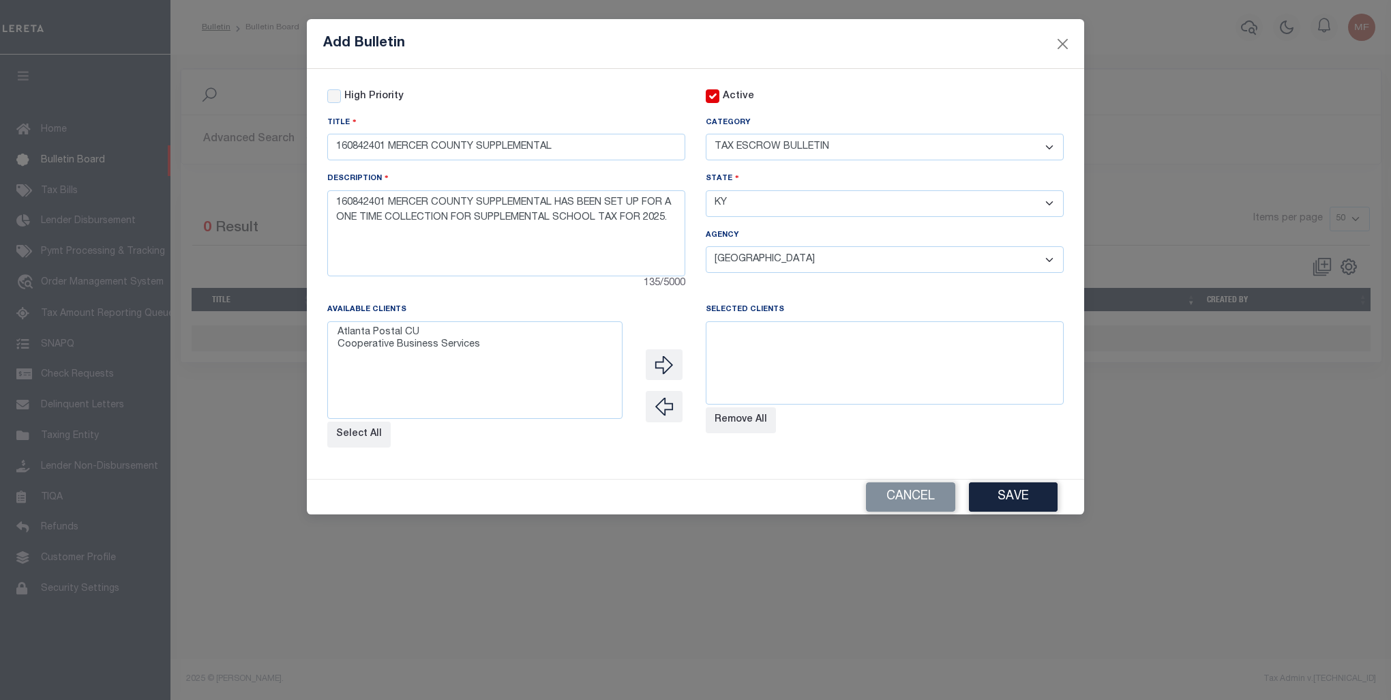
click at [1053, 255] on select "- Select Agency - ADAIR COUNTY ADAIR COUNTY MOBILE HOMES ADAIRVILLE CITY ALBANY…" at bounding box center [885, 259] width 358 height 27
click at [706, 248] on select "- Select Agency - ADAIR COUNTY ADAIR COUNTY MOBILE HOMES ADAIRVILLE CITY ALBANY…" at bounding box center [885, 259] width 358 height 27
drag, startPoint x: 334, startPoint y: 206, endPoint x: 557, endPoint y: 196, distance: 223.3
click at [557, 196] on textarea "160842401 MERCER COUNTY SUPPLEMENTAL HAS BEEN SET UP FOR A ONE TIME COLLECTION …" at bounding box center [506, 233] width 358 height 86
click at [597, 61] on div "Add Bulletin" at bounding box center [696, 44] width 778 height 50
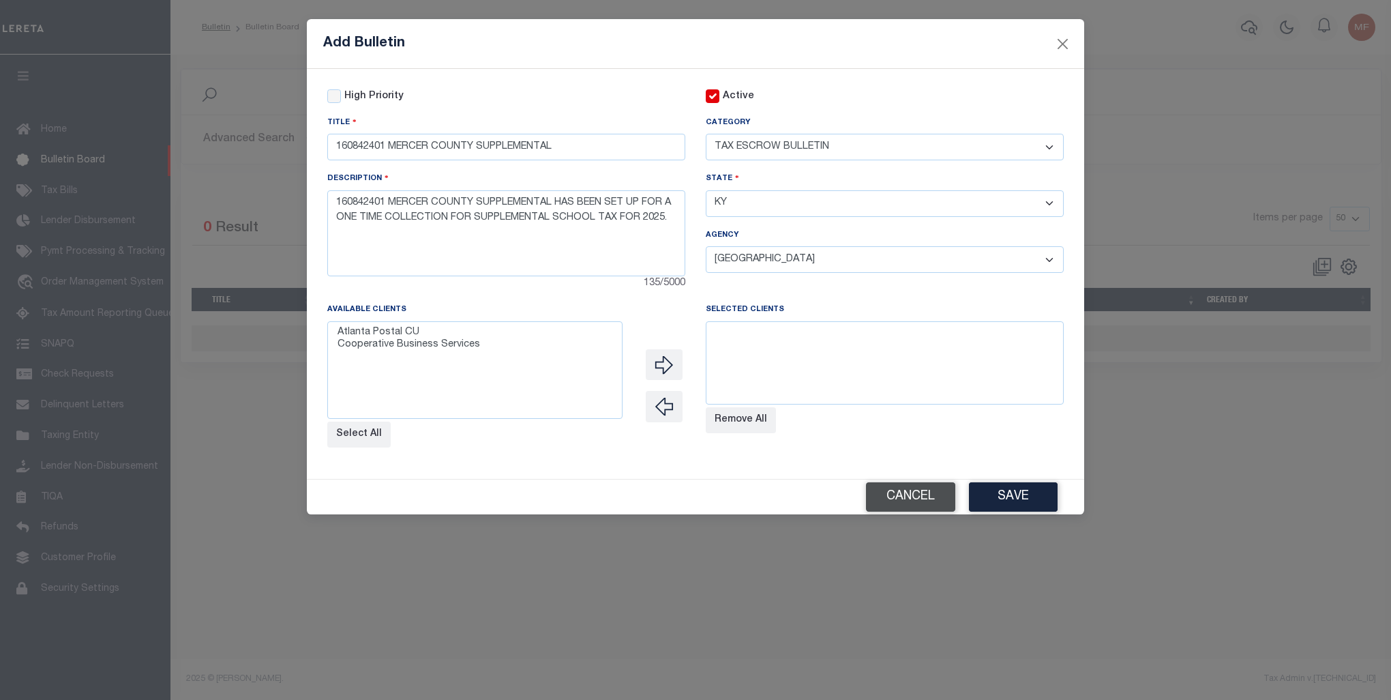
click at [915, 504] on button "Cancel" at bounding box center [910, 496] width 89 height 29
select select
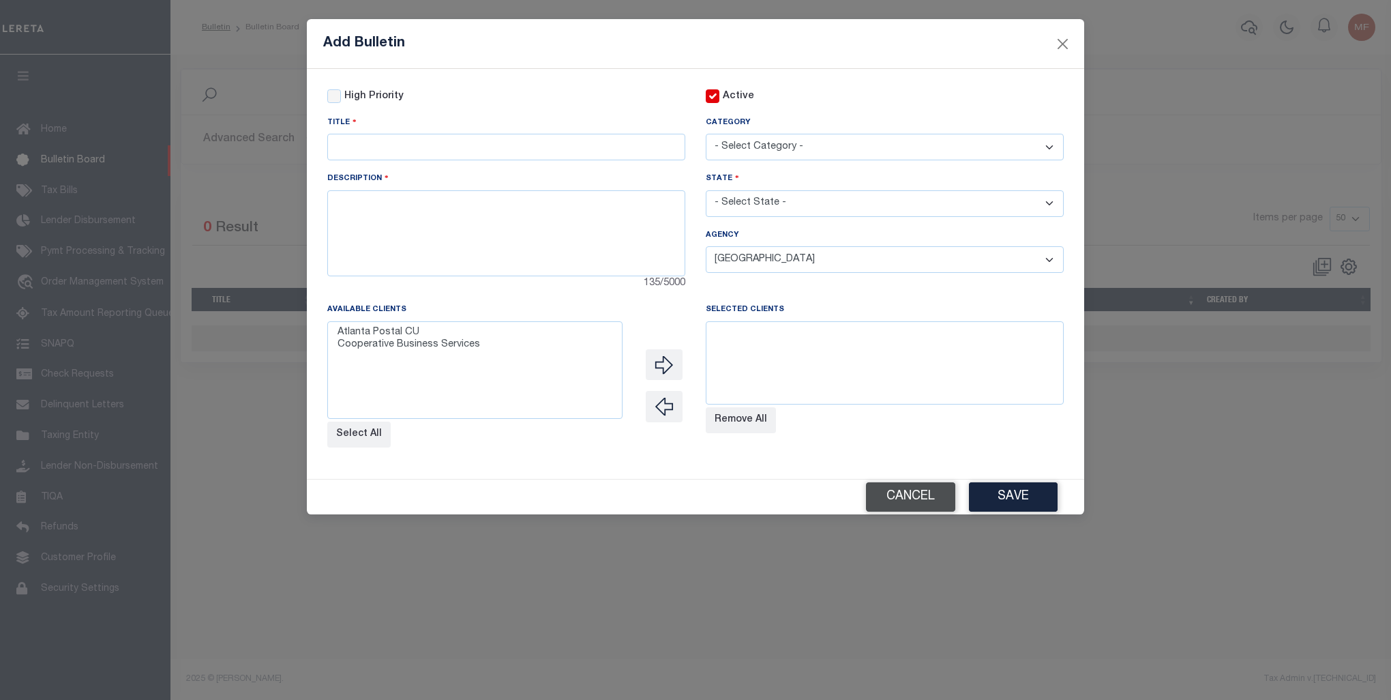
select select
